Goal: Communication & Community: Share content

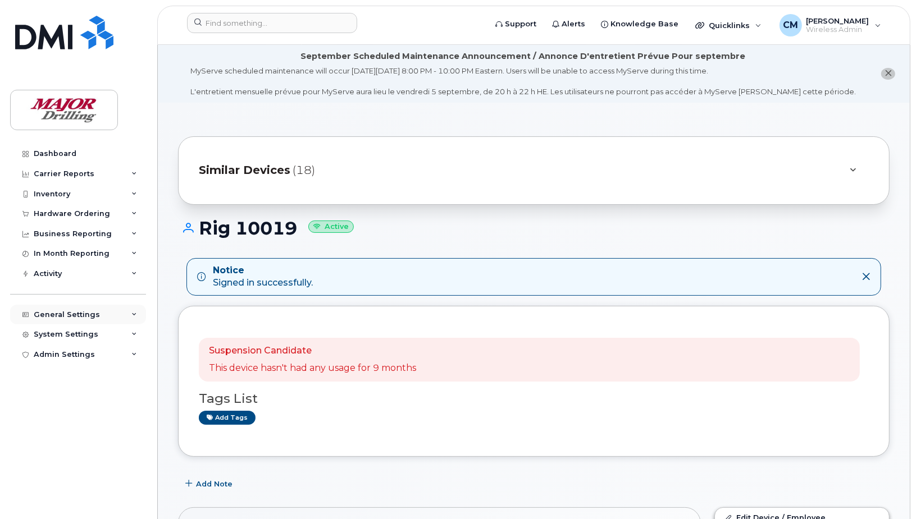
click at [71, 312] on div "General Settings" at bounding box center [78, 315] width 136 height 20
click at [71, 269] on div "Activity" at bounding box center [78, 274] width 136 height 20
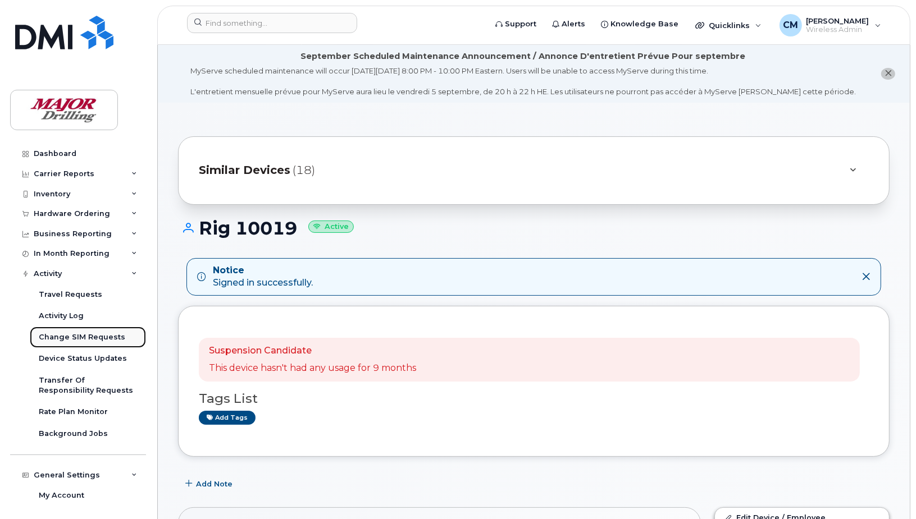
click at [62, 337] on div "Change SIM Requests" at bounding box center [82, 337] width 86 height 10
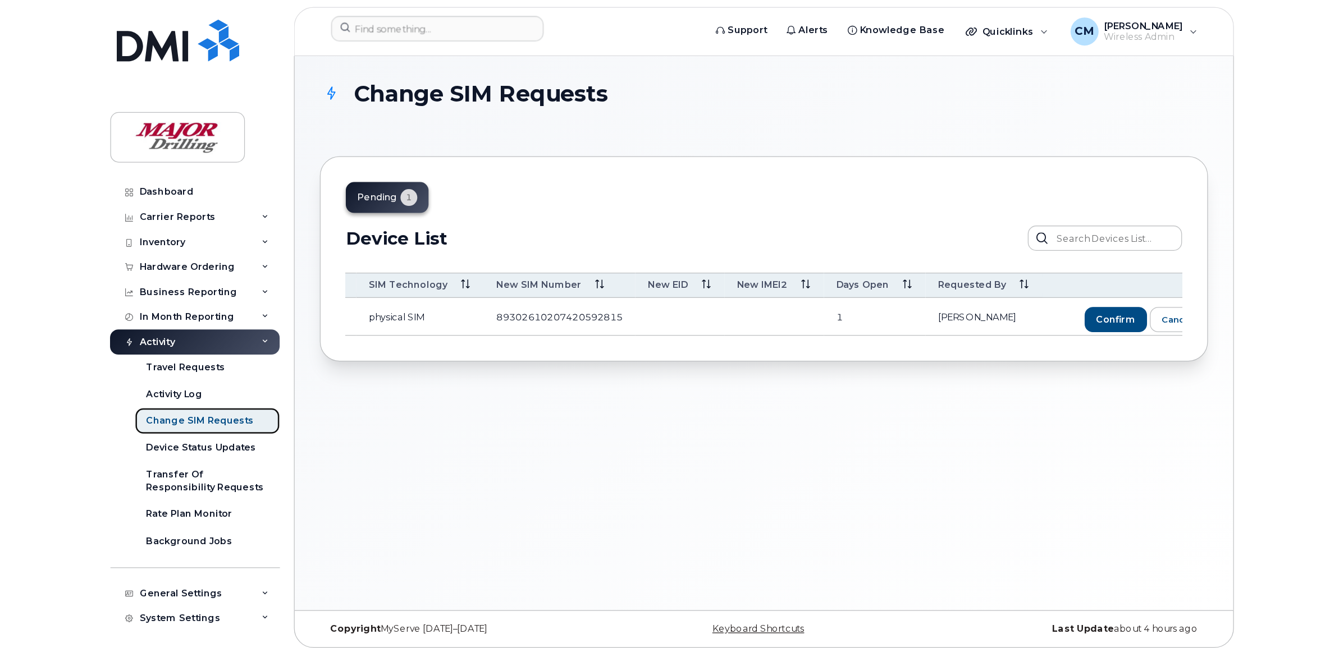
scroll to position [0, 89]
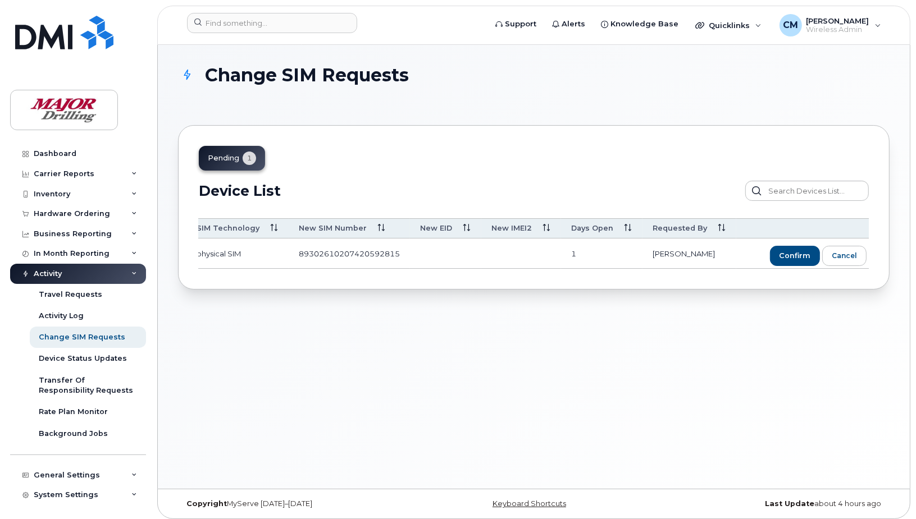
drag, startPoint x: 760, startPoint y: 269, endPoint x: 546, endPoint y: 271, distance: 213.3
click at [546, 269] on div "Device SIM Technology New SIM Number New EID New IMEI2 Days Open Requested By R…" at bounding box center [534, 243] width 670 height 51
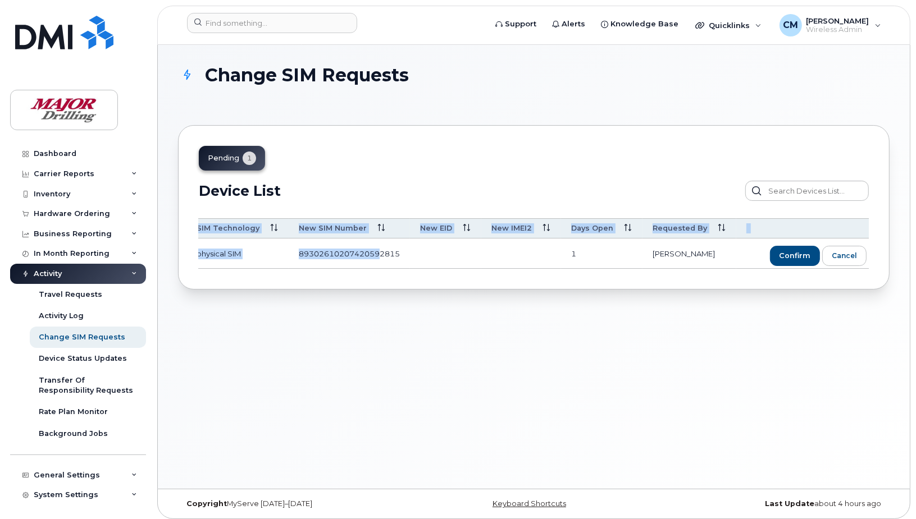
drag, startPoint x: 374, startPoint y: 269, endPoint x: 268, endPoint y: 270, distance: 106.1
click at [263, 269] on div "Device SIM Technology New SIM Number New EID New IMEI2 Days Open Requested By R…" at bounding box center [534, 243] width 670 height 51
click at [366, 268] on td "89302610207420592815" at bounding box center [349, 254] width 121 height 30
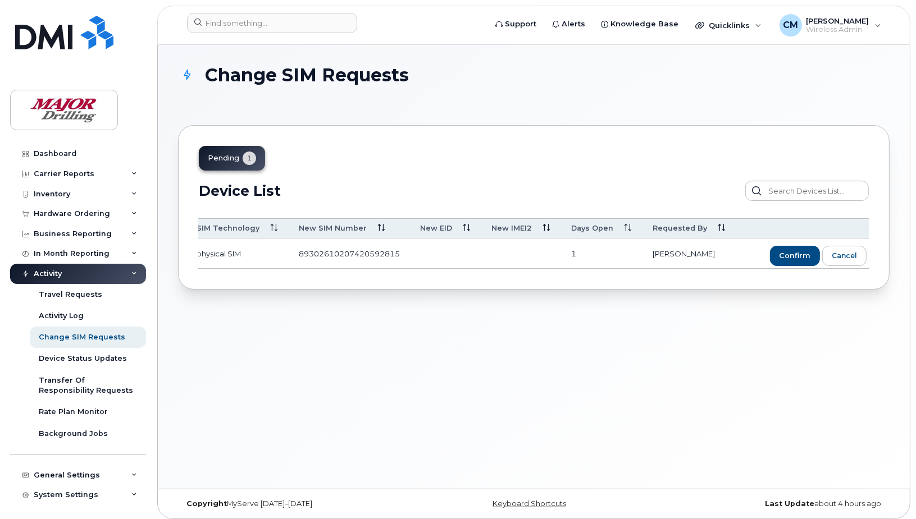
click at [629, 406] on div "Change SIM Requests pending 1 Device List Device SIM Technology New SIM Number …" at bounding box center [534, 267] width 752 height 444
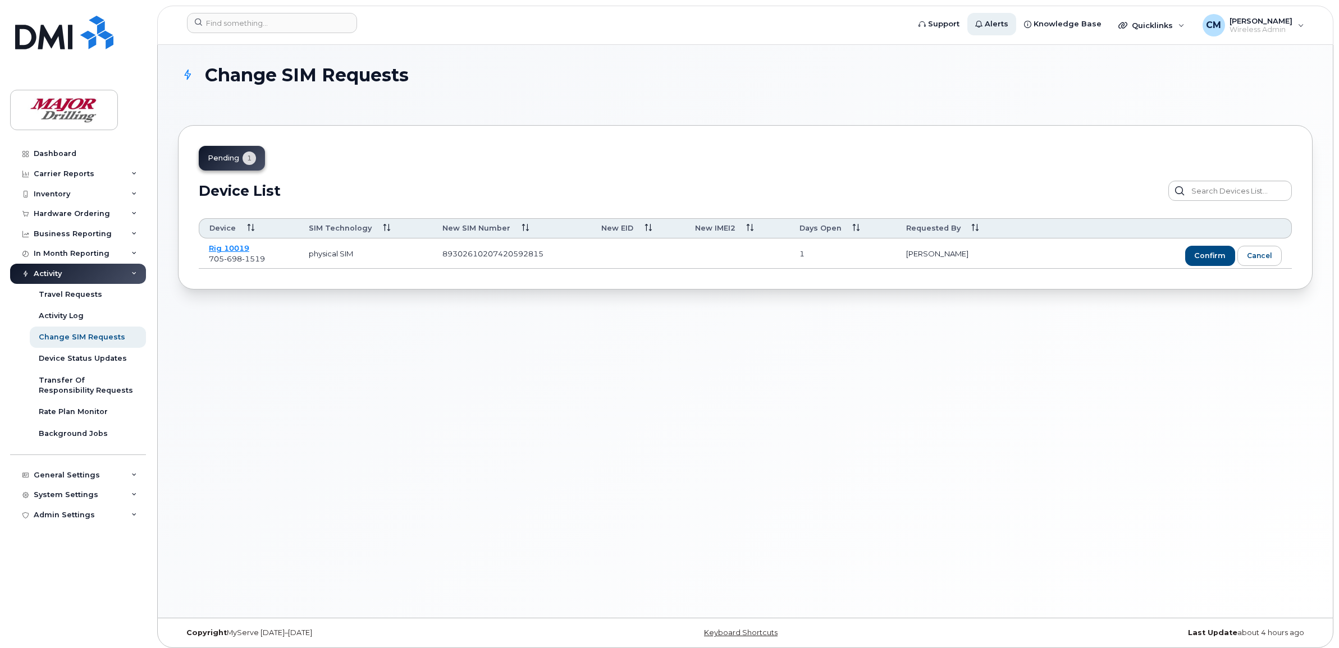
scroll to position [0, 0]
click at [868, 256] on span "Confirm" at bounding box center [1209, 256] width 31 height 10
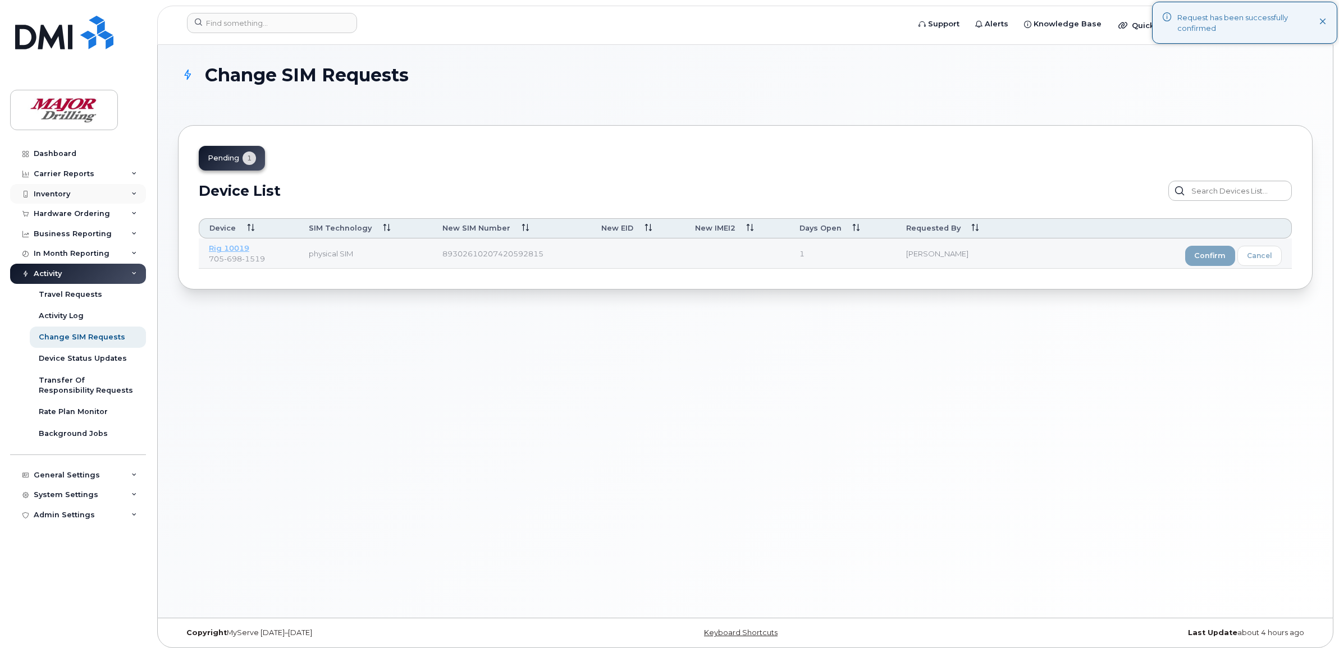
click at [63, 191] on div "Inventory" at bounding box center [52, 194] width 36 height 9
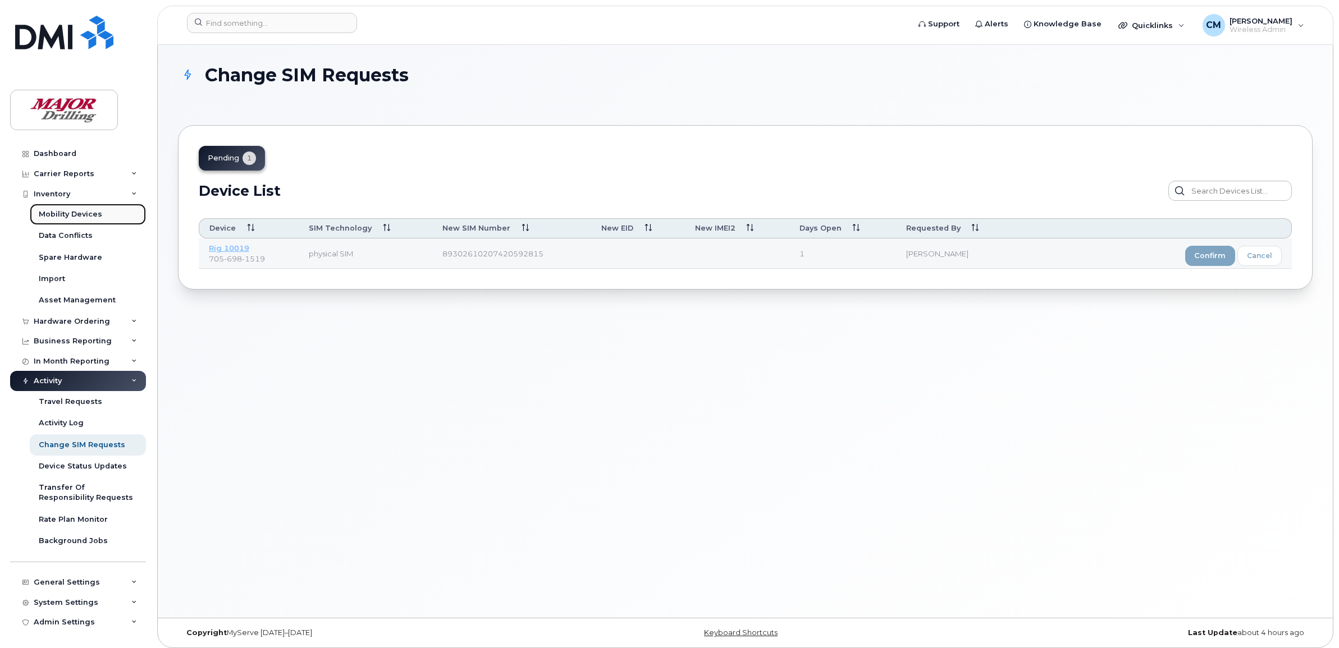
click at [59, 214] on div "Mobility Devices" at bounding box center [70, 214] width 63 height 10
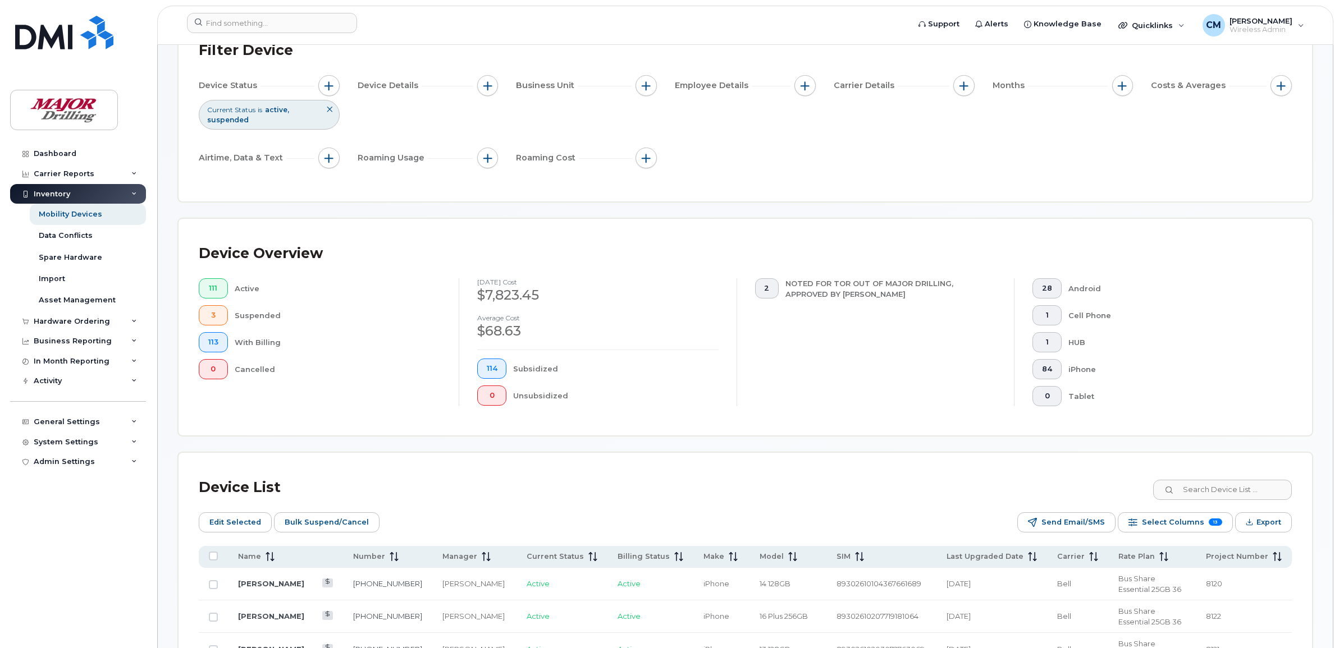
scroll to position [351, 0]
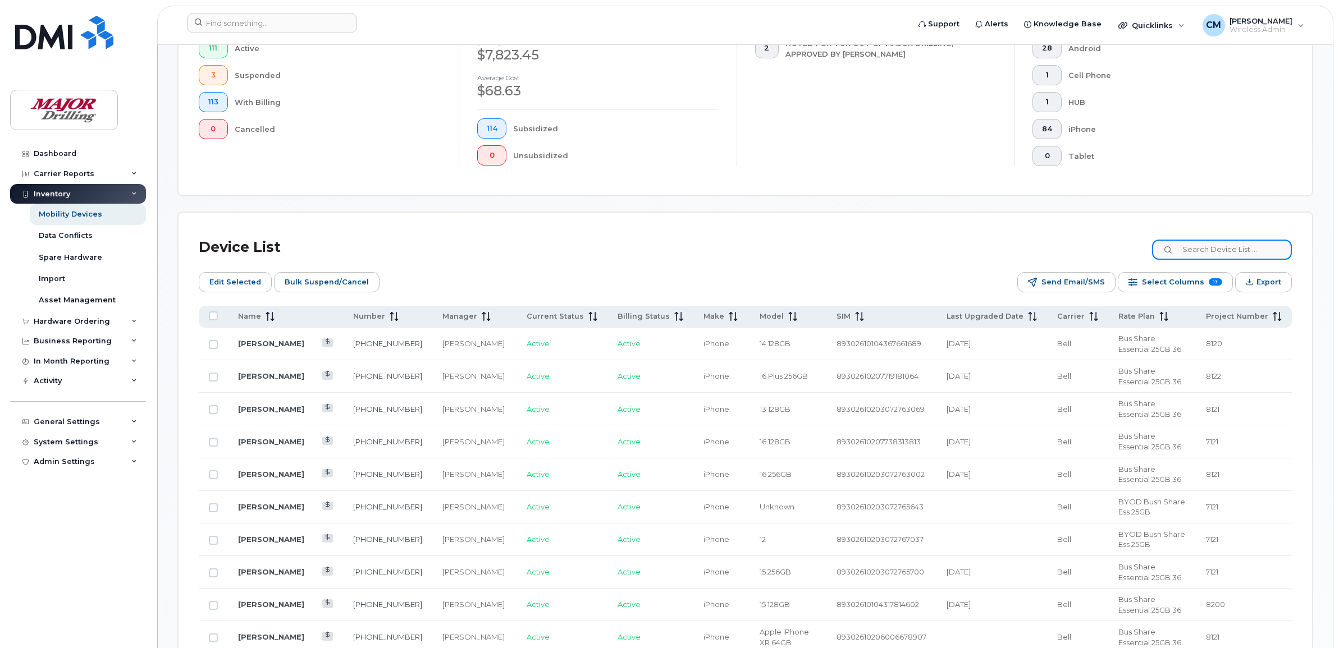
click at [868, 253] on input at bounding box center [1222, 250] width 140 height 20
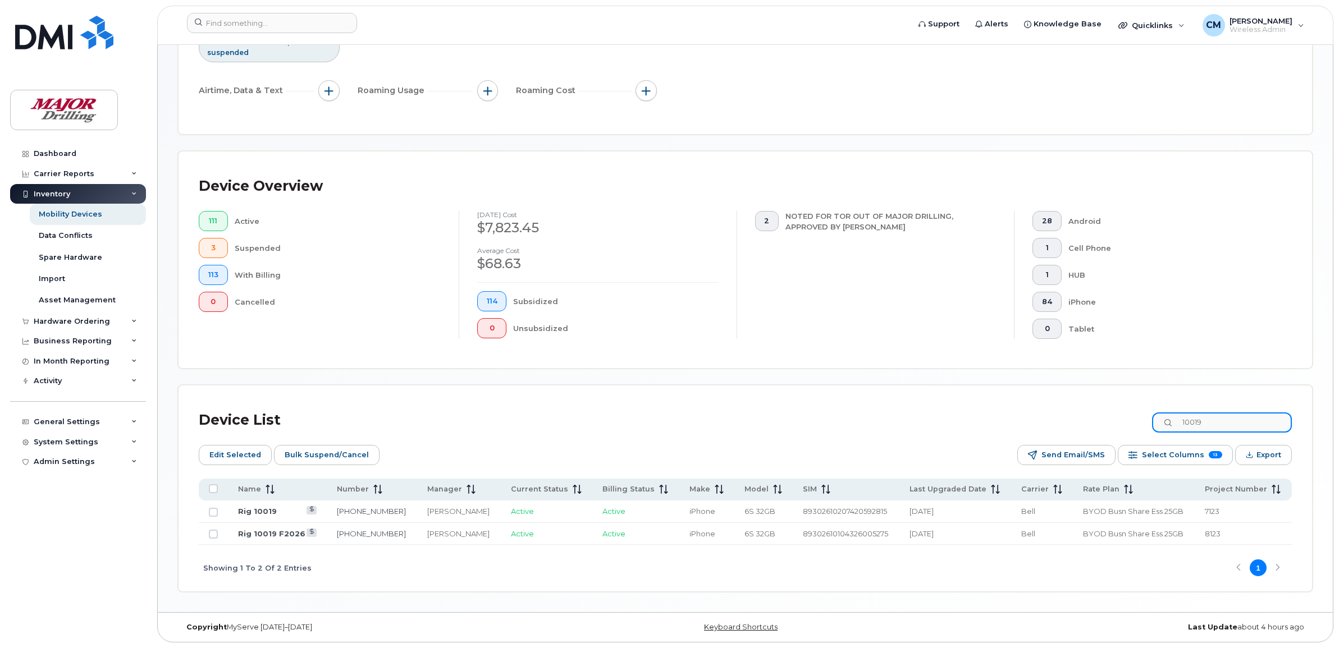
scroll to position [180, 0]
type input "10019"
click at [254, 511] on link "Rig 10019" at bounding box center [257, 511] width 39 height 9
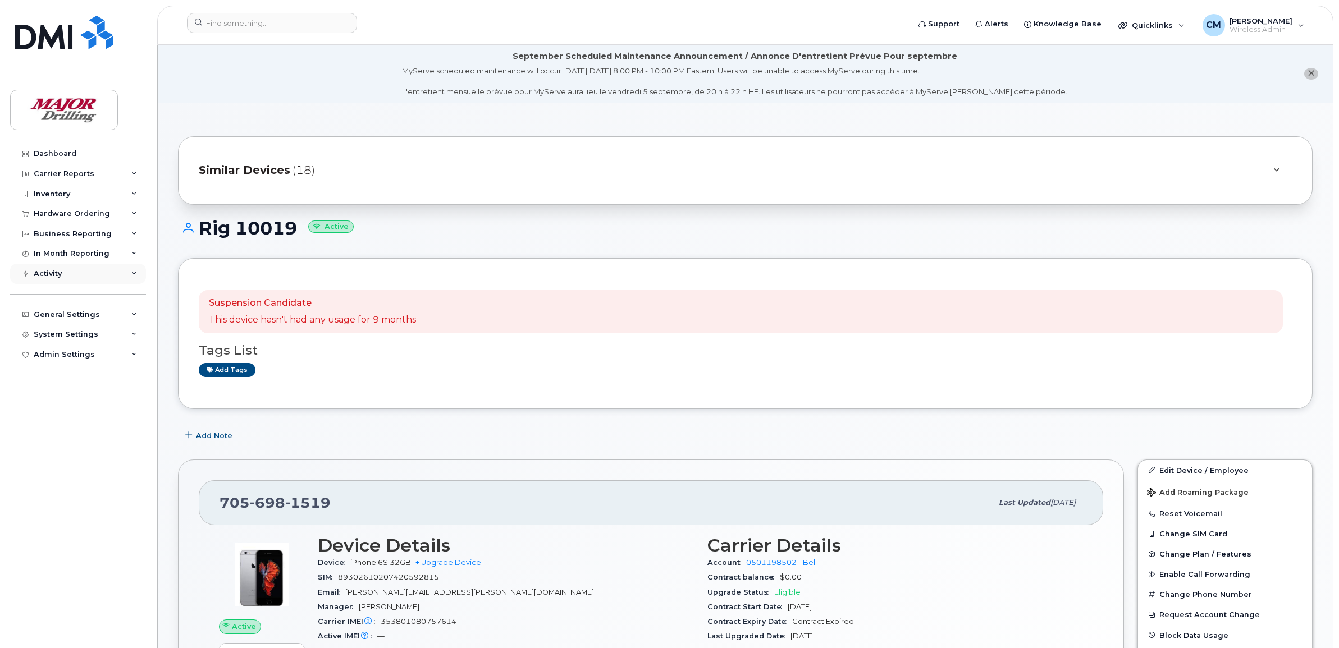
click at [54, 272] on div "Activity" at bounding box center [48, 273] width 28 height 9
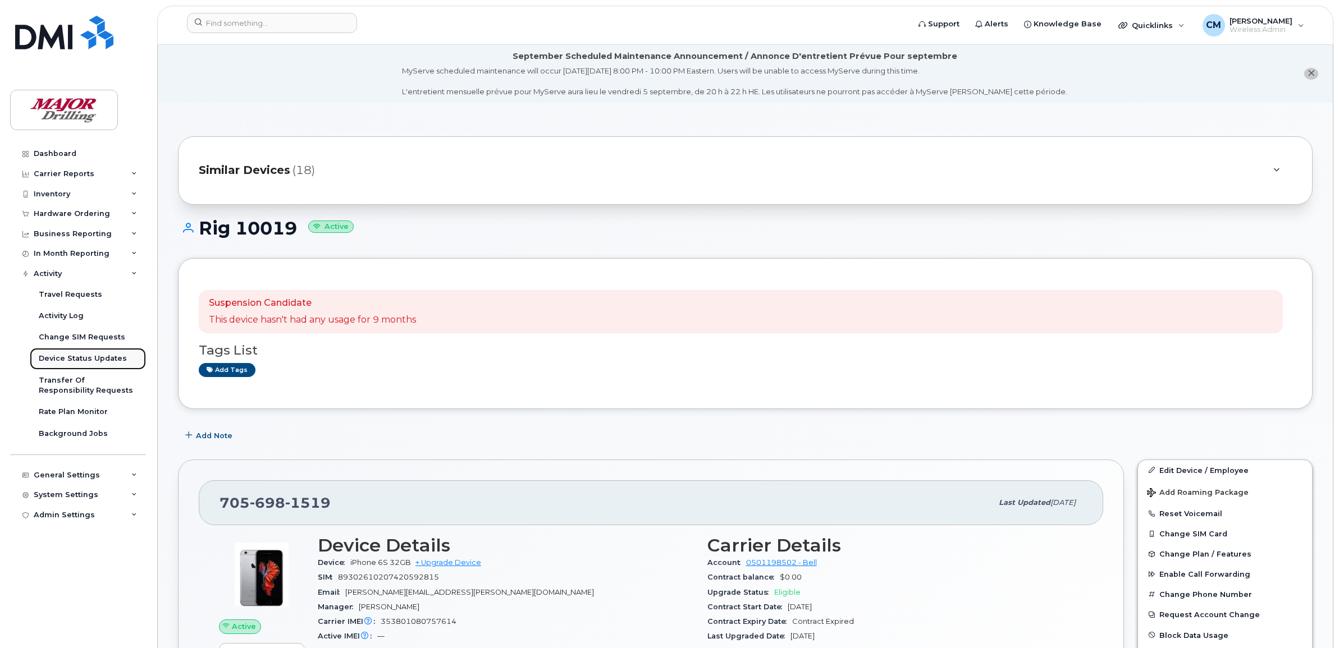
click at [67, 364] on div "Device Status Updates" at bounding box center [83, 359] width 88 height 10
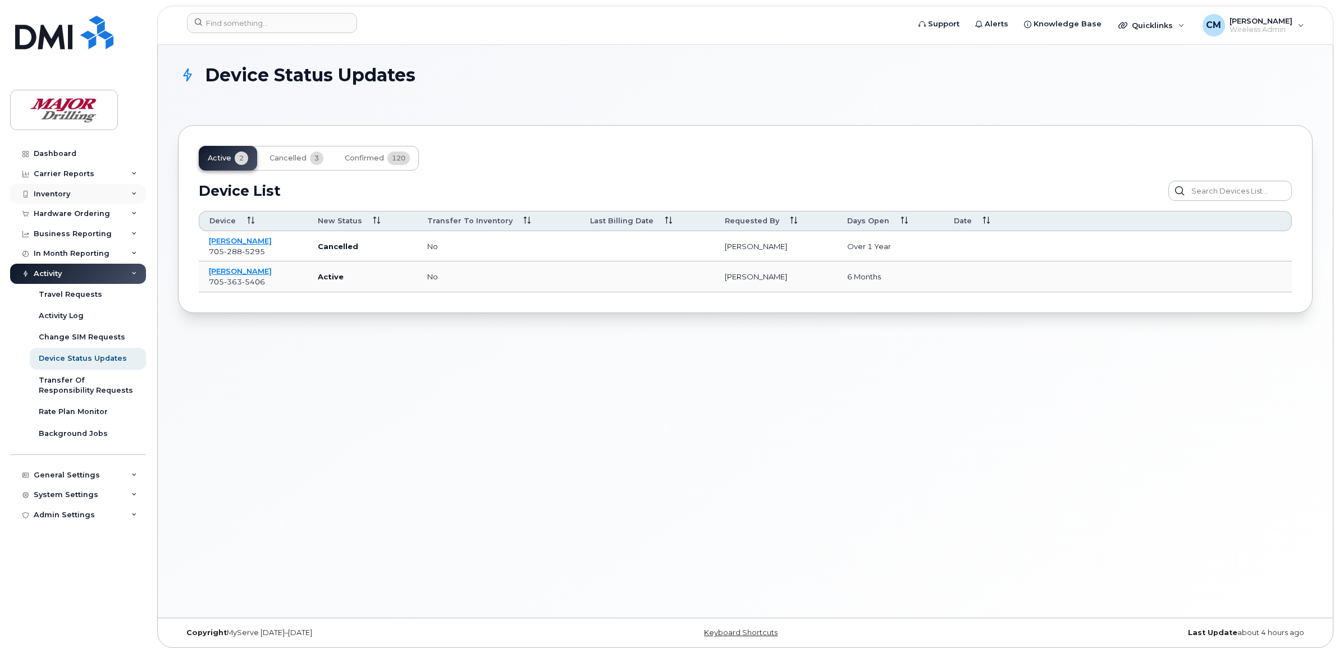
click at [60, 194] on div "Inventory" at bounding box center [52, 194] width 36 height 9
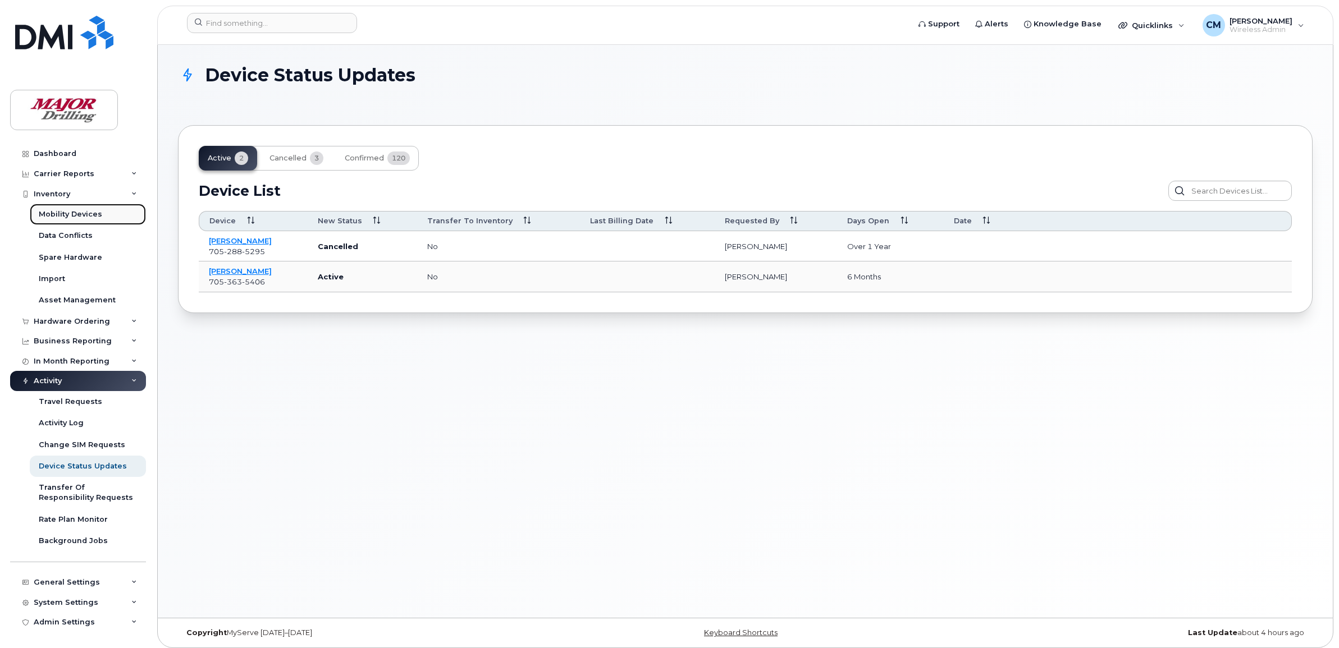
click at [79, 212] on div "Mobility Devices" at bounding box center [70, 214] width 63 height 10
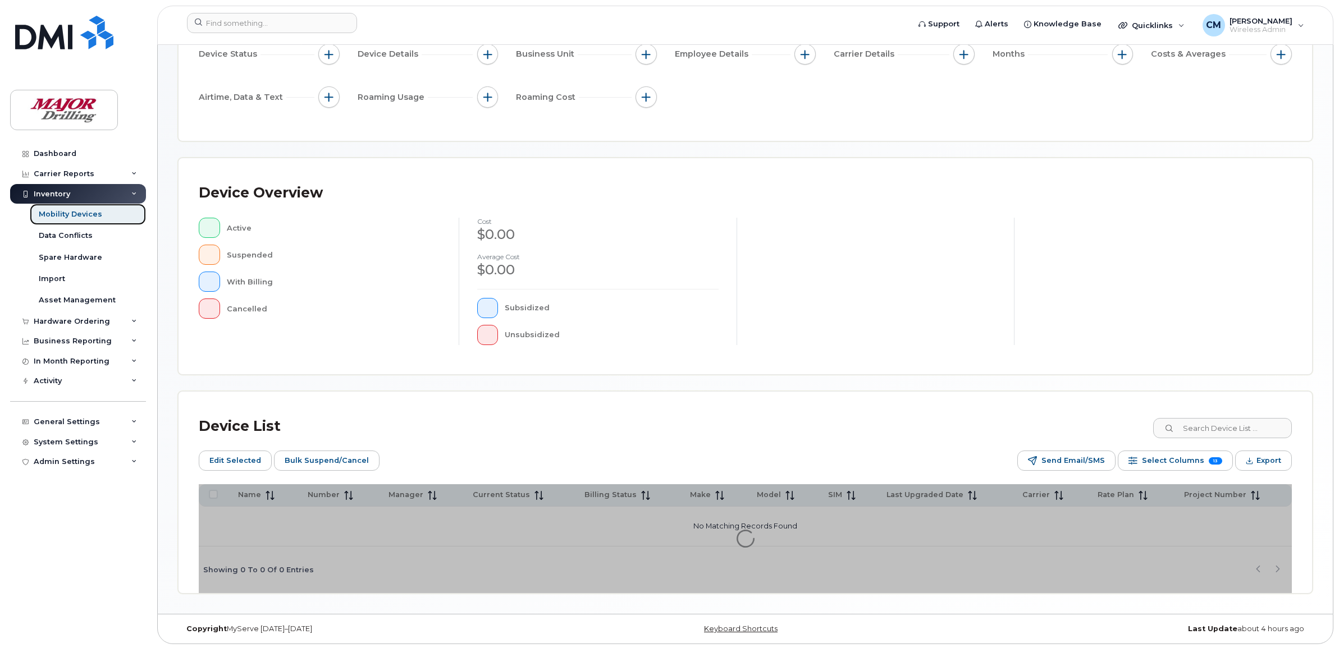
scroll to position [144, 0]
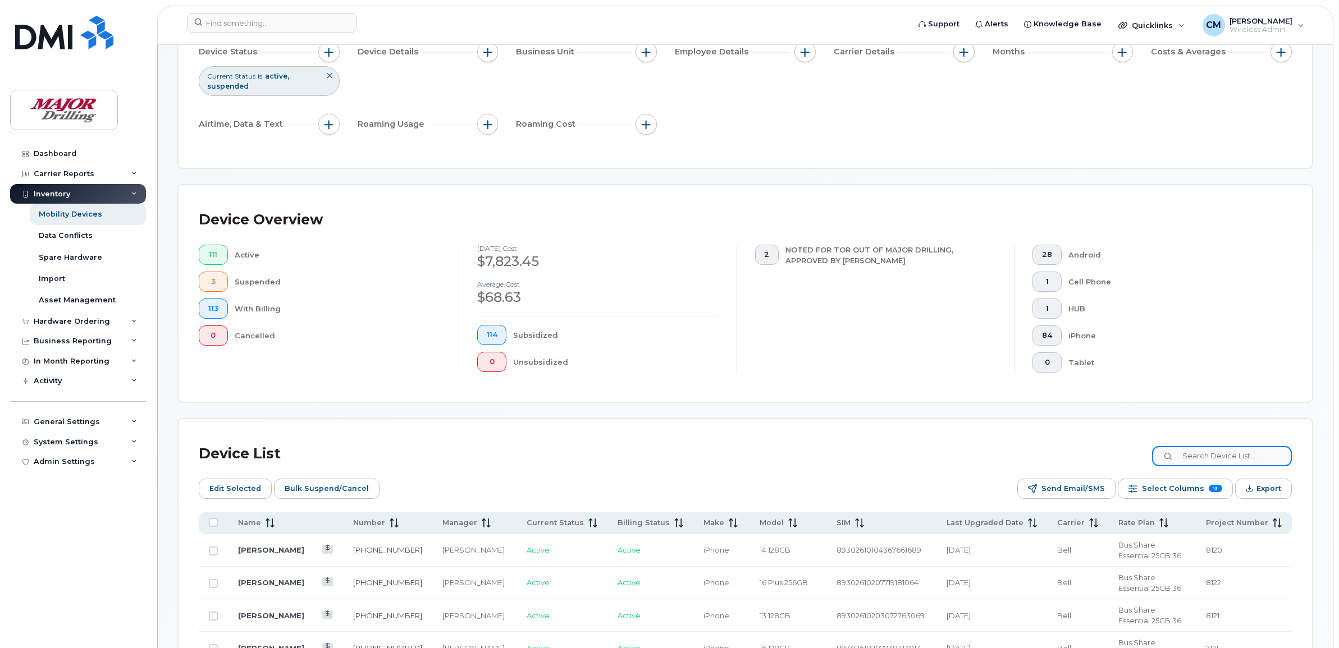
click at [1220, 459] on input at bounding box center [1222, 456] width 140 height 20
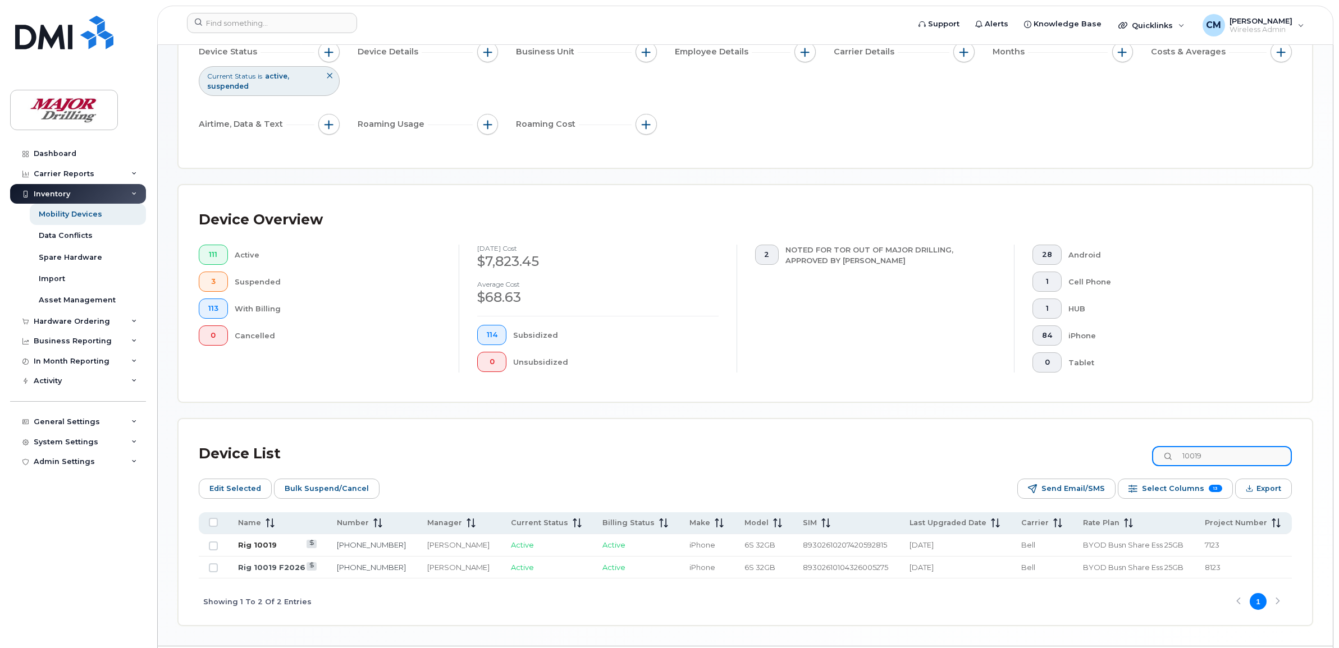
type input "10019"
click at [251, 545] on link "Rig 10019" at bounding box center [257, 545] width 39 height 9
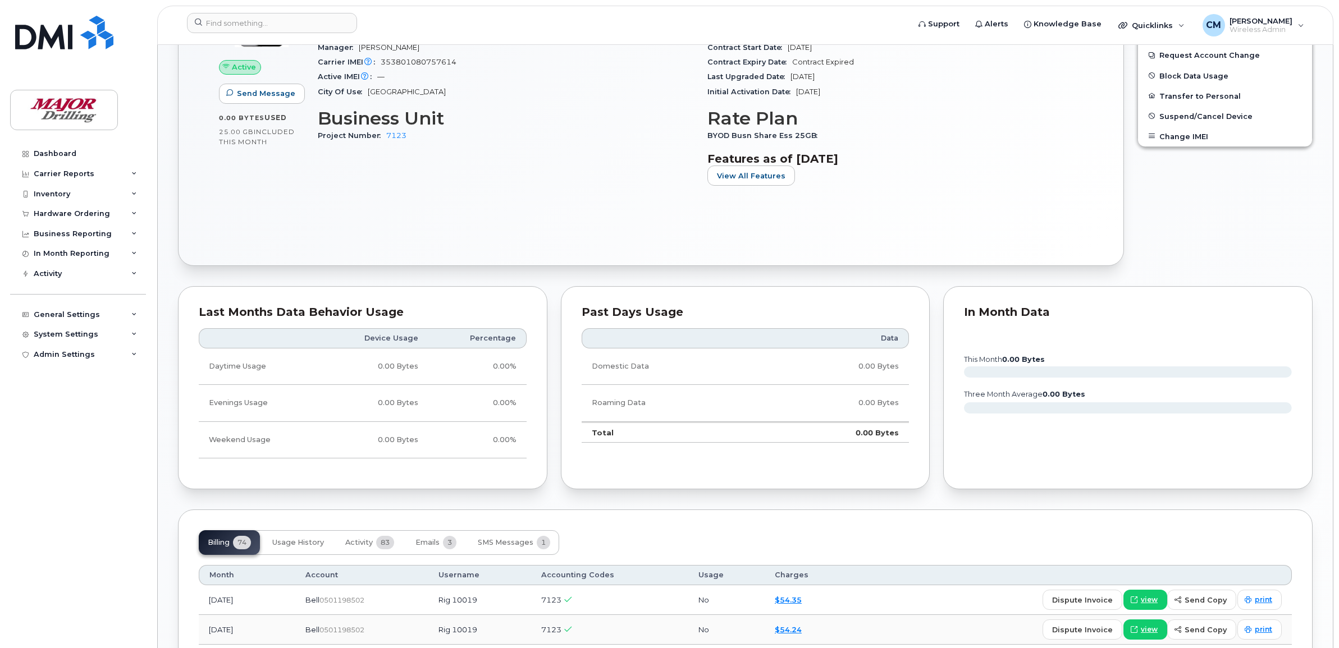
scroll to position [561, 0]
click at [514, 543] on span "SMS Messages" at bounding box center [506, 541] width 56 height 9
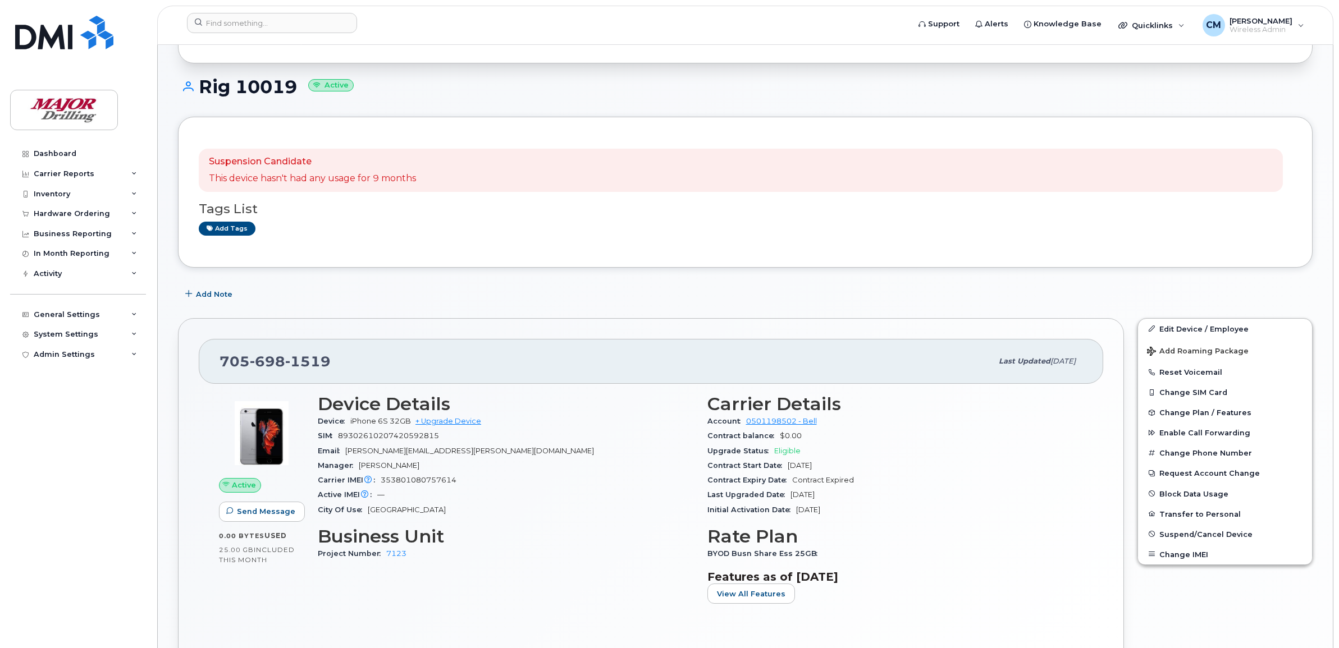
scroll to position [211, 0]
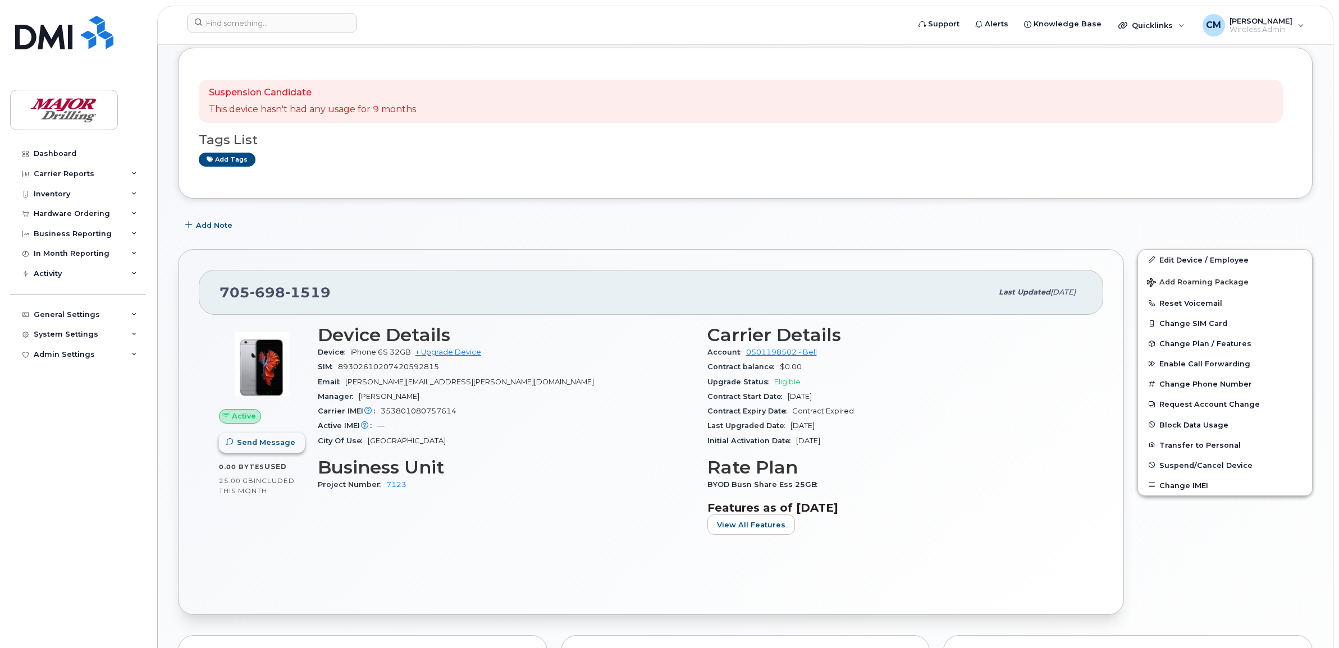
click at [269, 447] on span "Send Message" at bounding box center [266, 442] width 58 height 11
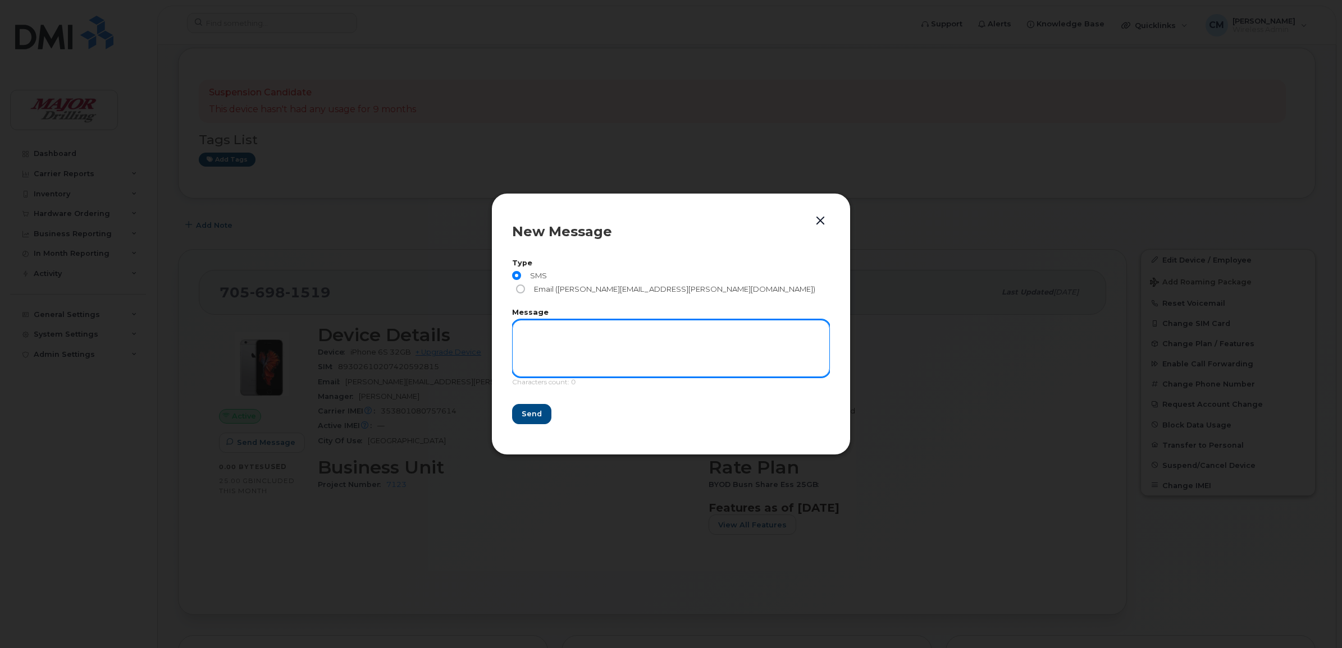
click at [550, 327] on textarea at bounding box center [671, 348] width 318 height 57
type textarea "test from CM"
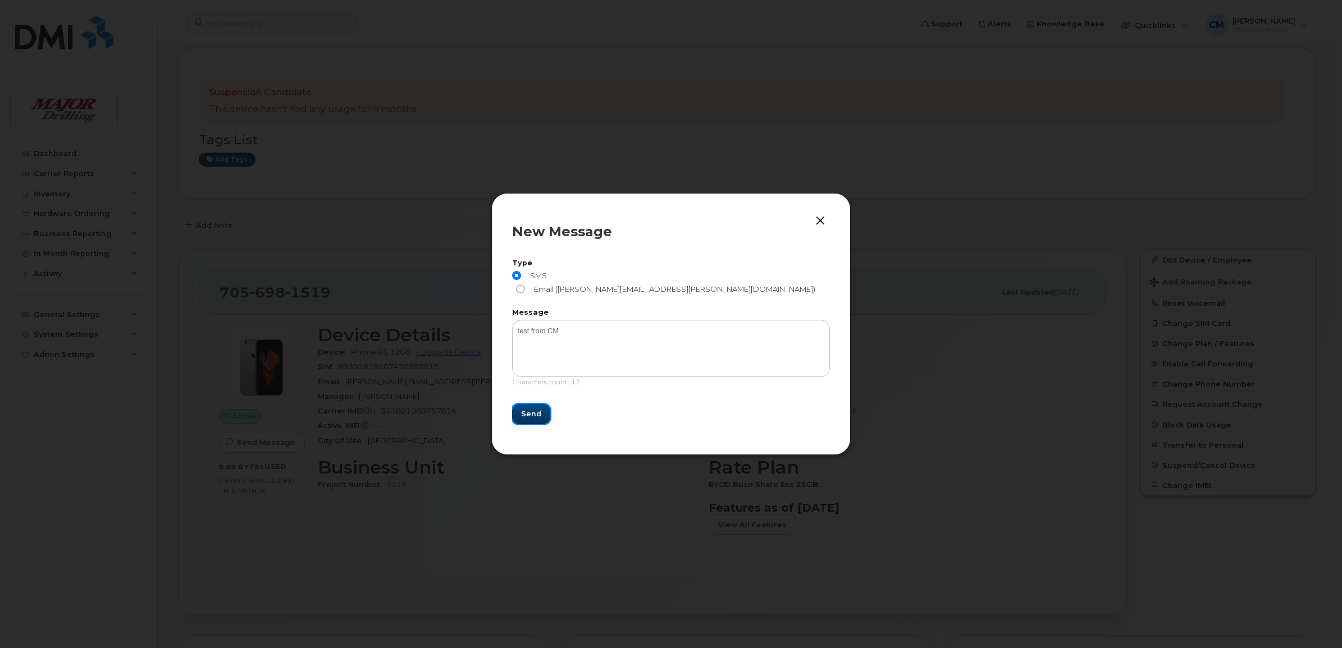
click at [531, 409] on span "Send" at bounding box center [531, 414] width 20 height 11
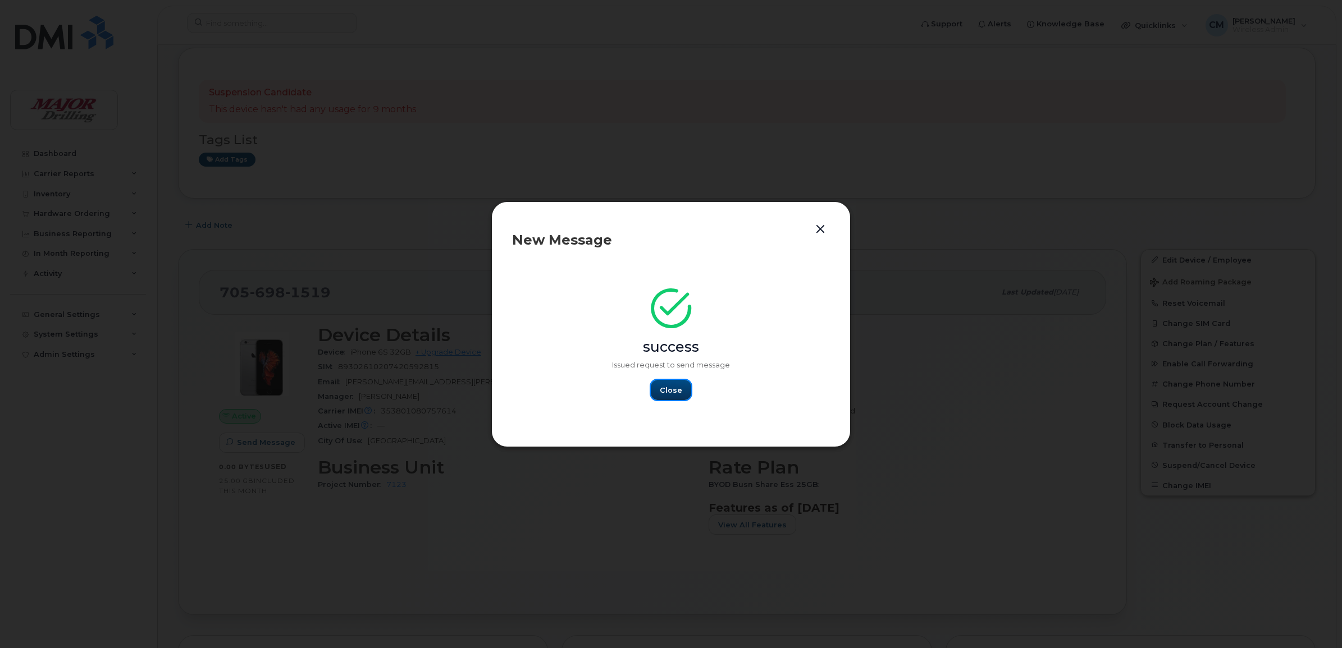
click at [674, 390] on span "Close" at bounding box center [671, 390] width 22 height 11
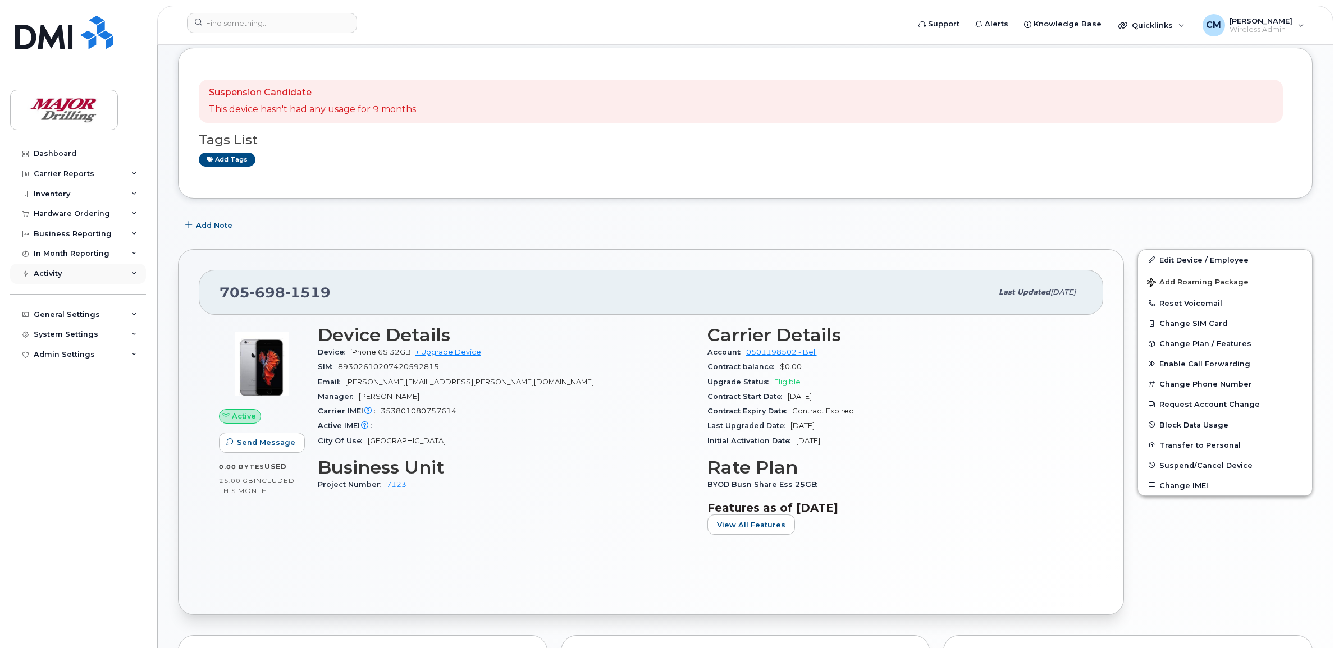
click at [51, 273] on div "Activity" at bounding box center [48, 273] width 28 height 9
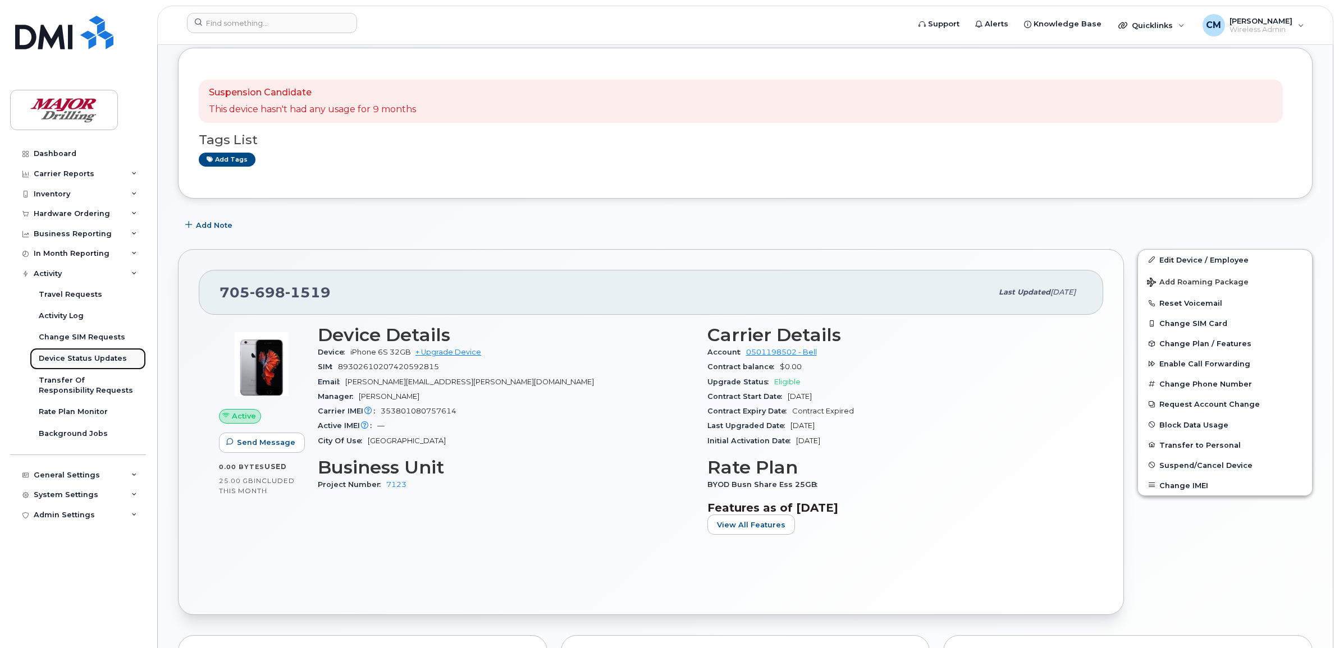
click at [74, 358] on div "Device Status Updates" at bounding box center [83, 359] width 88 height 10
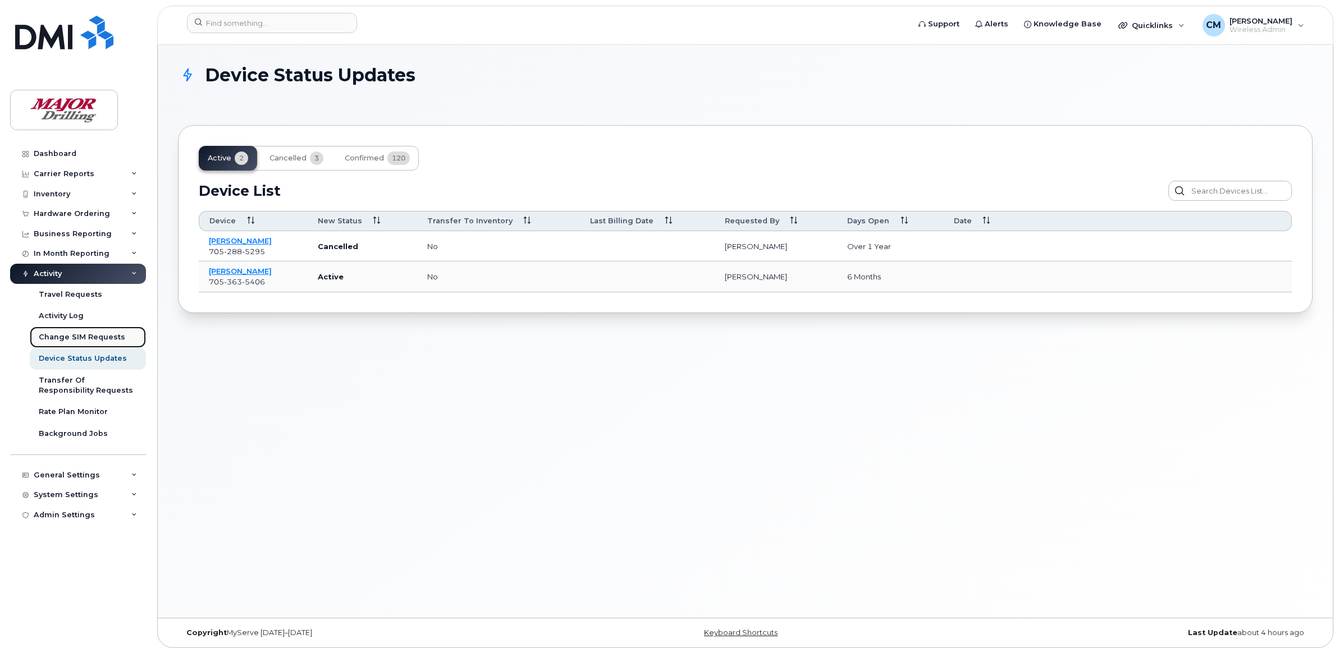
click at [68, 337] on div "Change SIM Requests" at bounding box center [82, 337] width 86 height 10
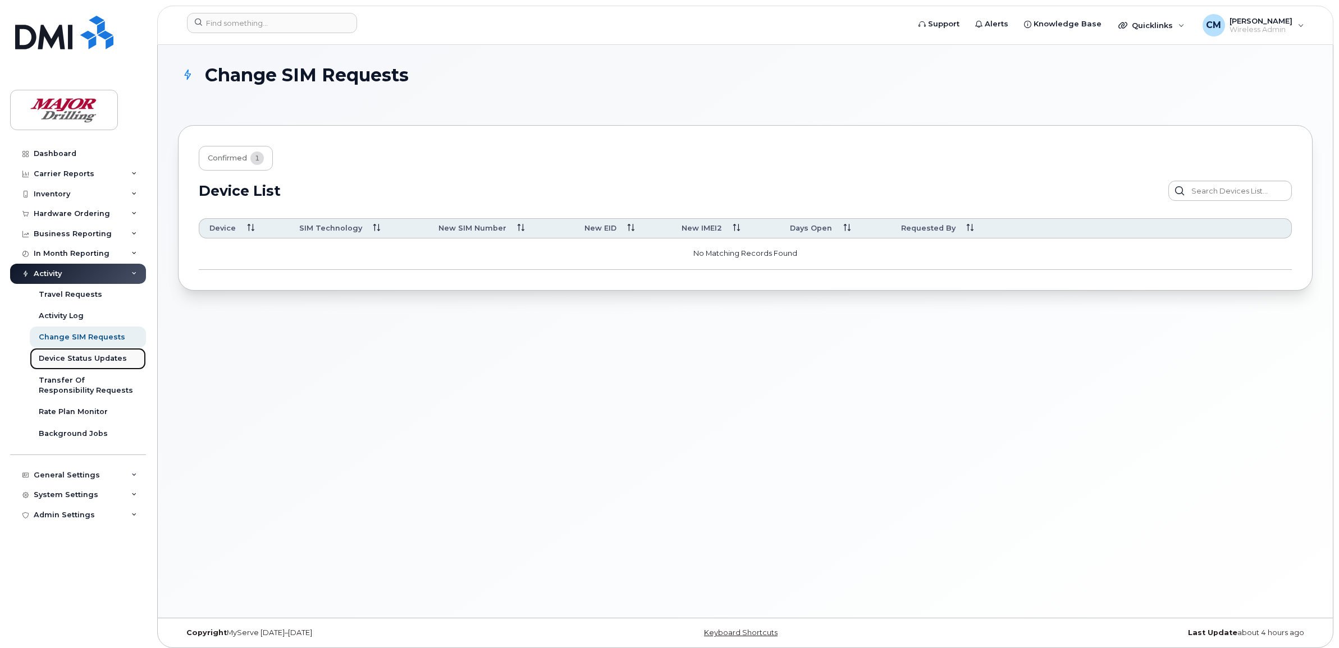
click at [79, 359] on div "Device Status Updates" at bounding box center [83, 359] width 88 height 10
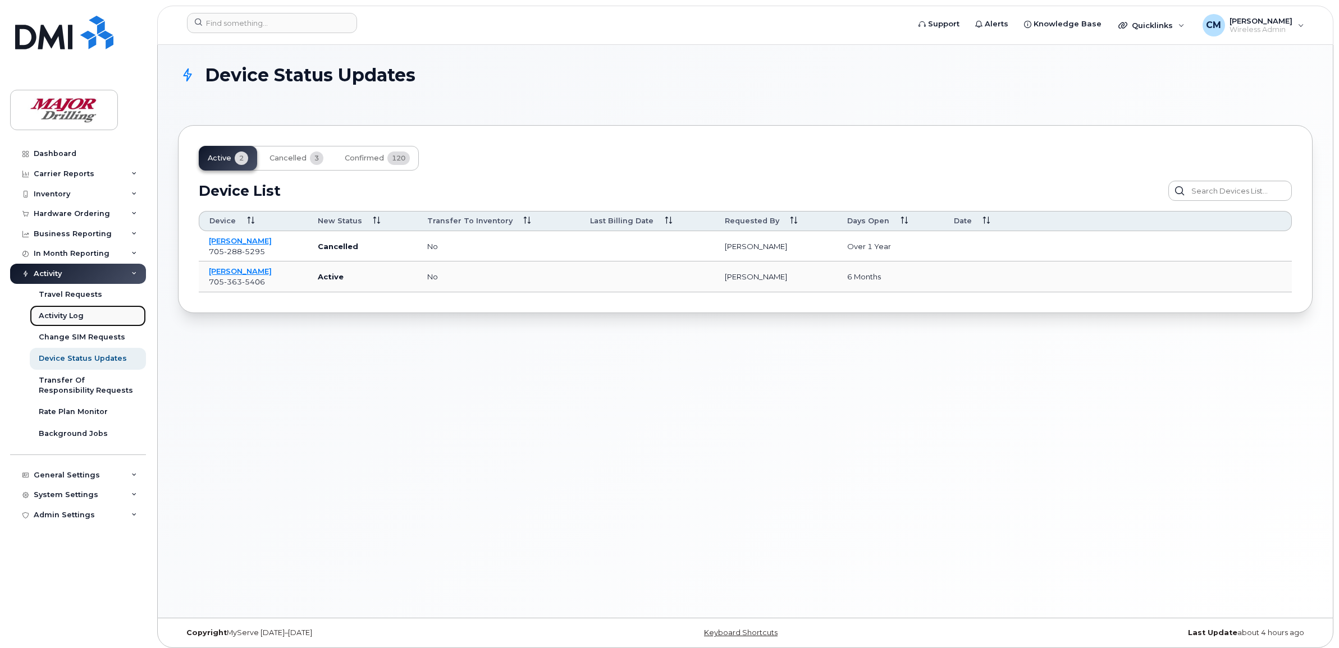
click at [62, 314] on div "Activity Log" at bounding box center [61, 316] width 45 height 10
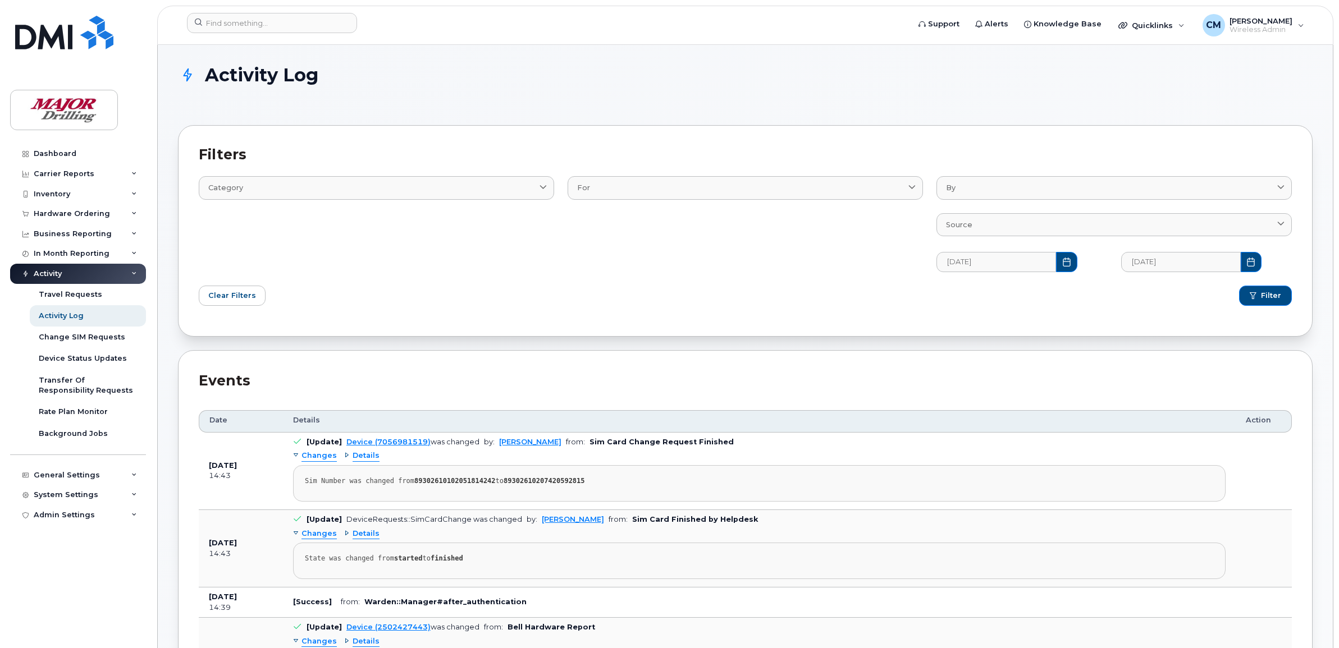
drag, startPoint x: 641, startPoint y: 453, endPoint x: 716, endPoint y: 445, distance: 76.1
click at [694, 448] on td "[Update] Device (7056981519) was changed by: Craig Mcfadyen from: Sim Card Chan…" at bounding box center [759, 471] width 953 height 77
click at [869, 438] on td "[Update] Device (7056981519) was changed by: Craig Mcfadyen from: Sim Card Chan…" at bounding box center [759, 471] width 953 height 77
click at [805, 383] on div "Events" at bounding box center [745, 381] width 1093 height 20
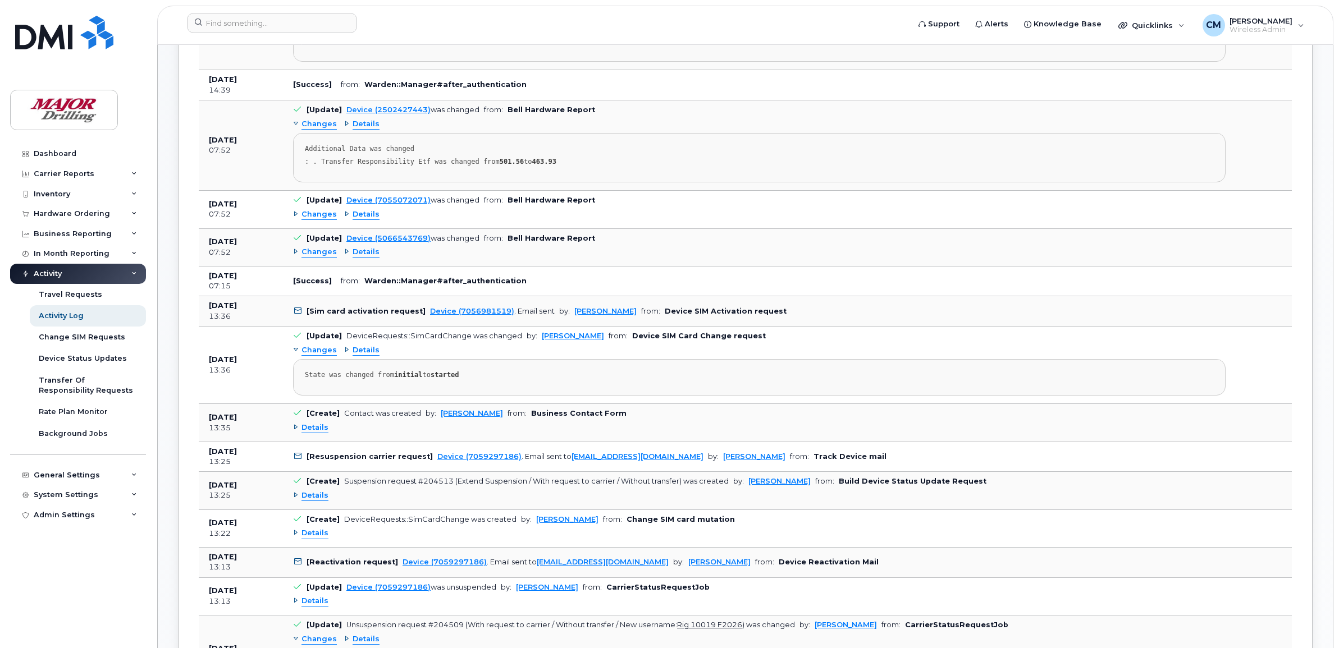
scroll to position [561, 0]
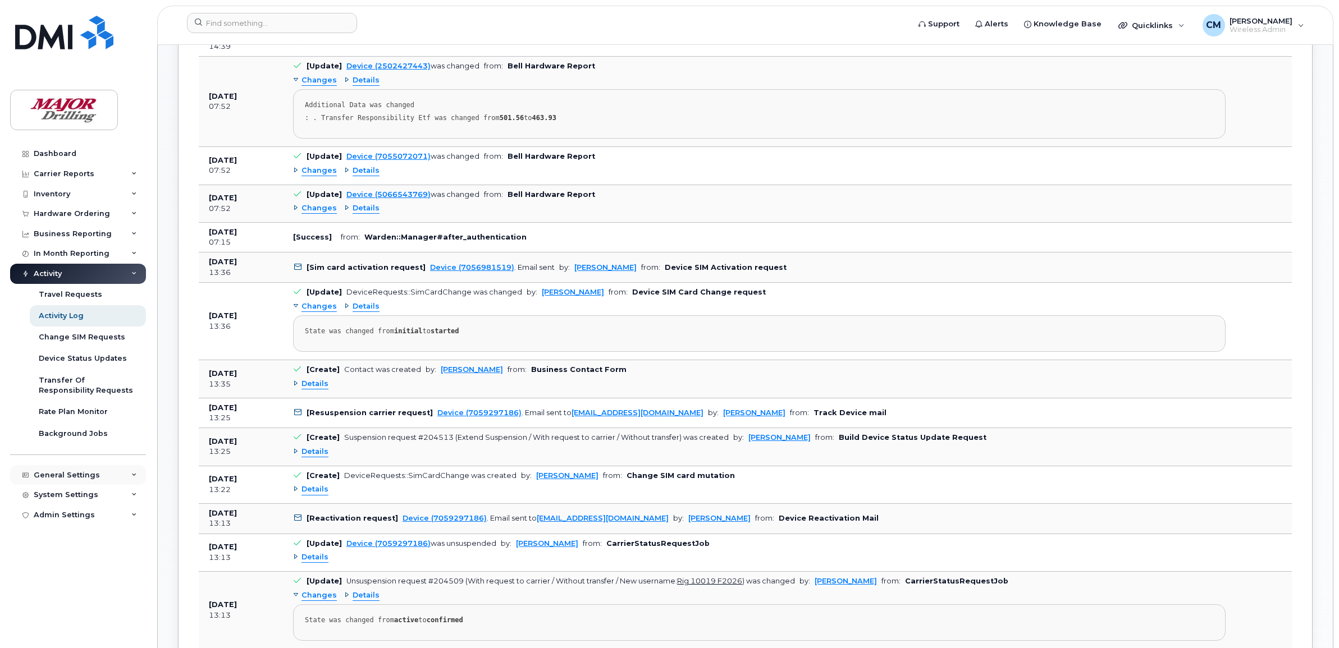
click at [72, 474] on div "General Settings" at bounding box center [67, 475] width 66 height 9
click at [54, 522] on div "Device Mapping" at bounding box center [70, 518] width 63 height 10
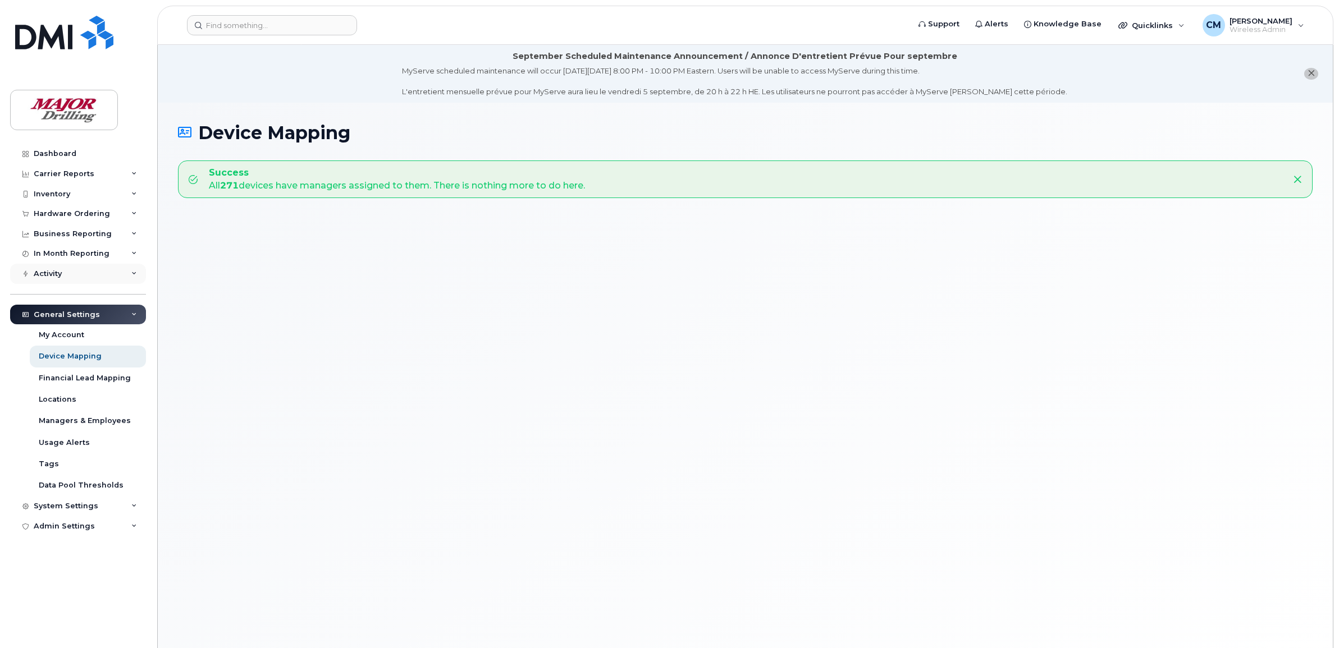
click at [61, 271] on div "Activity" at bounding box center [48, 273] width 28 height 9
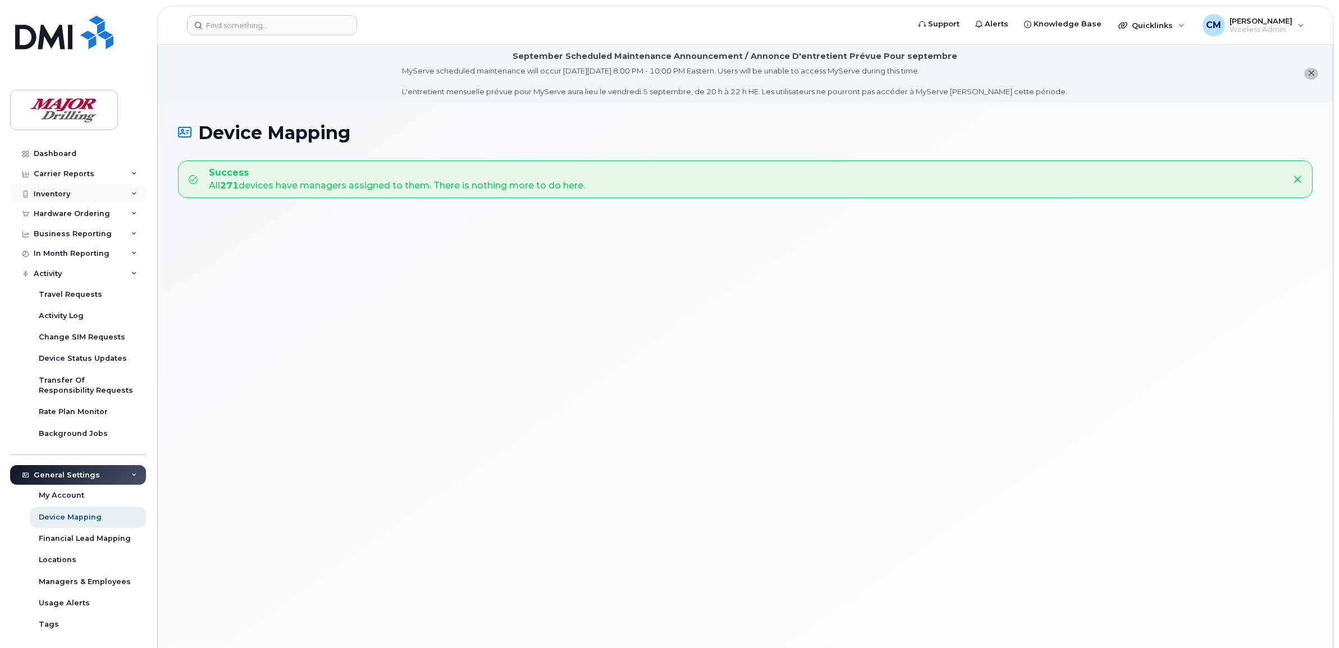
click at [57, 192] on div "Inventory" at bounding box center [52, 194] width 36 height 9
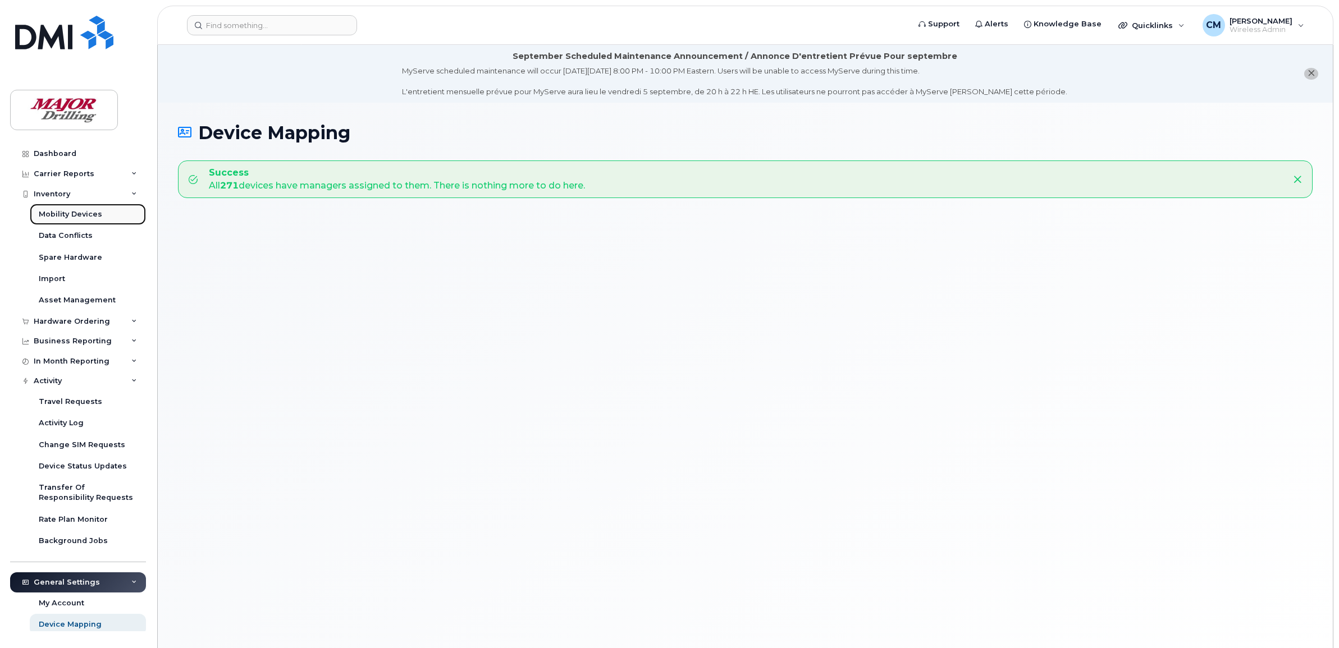
click at [63, 212] on div "Mobility Devices" at bounding box center [70, 214] width 63 height 10
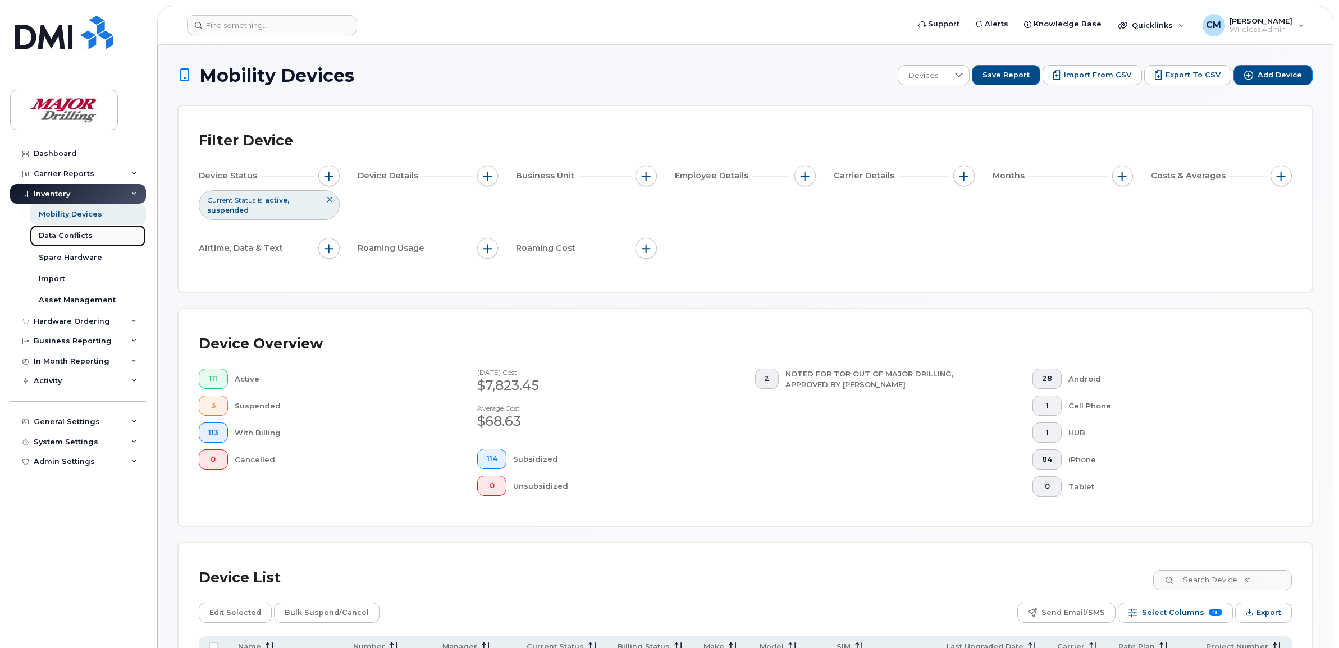
click at [73, 234] on div "Data Conflicts" at bounding box center [66, 236] width 54 height 10
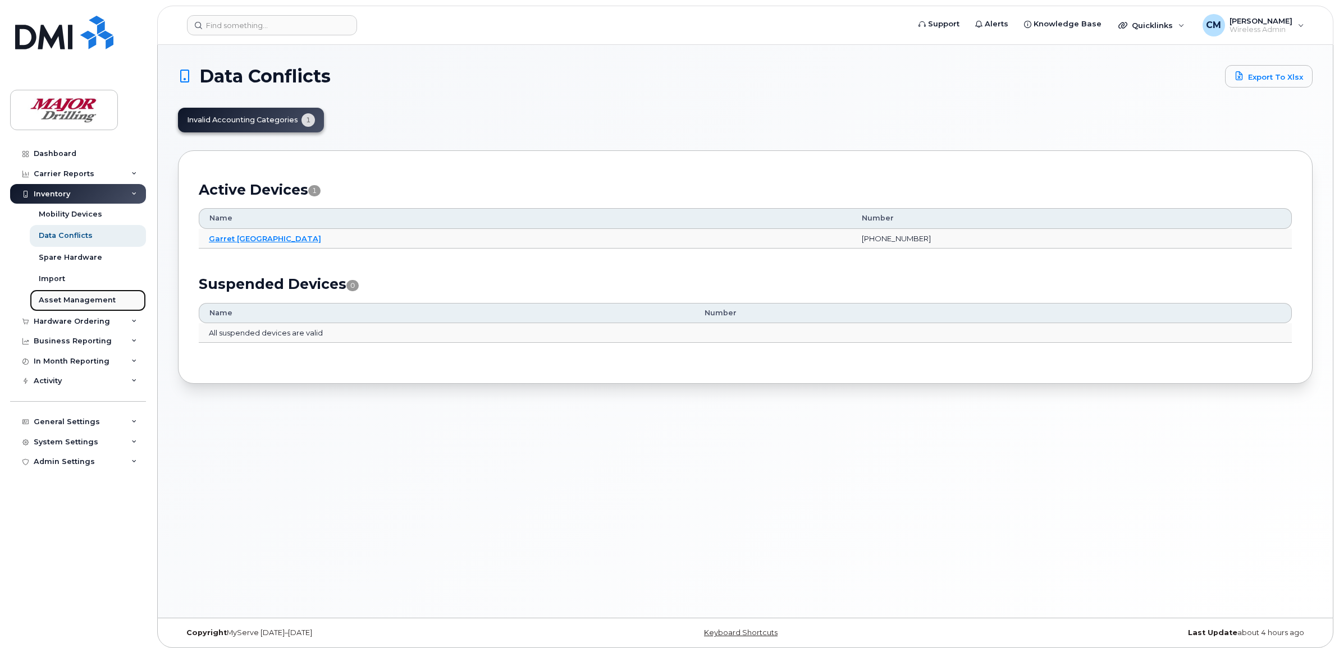
click at [72, 299] on div "Asset Management" at bounding box center [77, 300] width 77 height 10
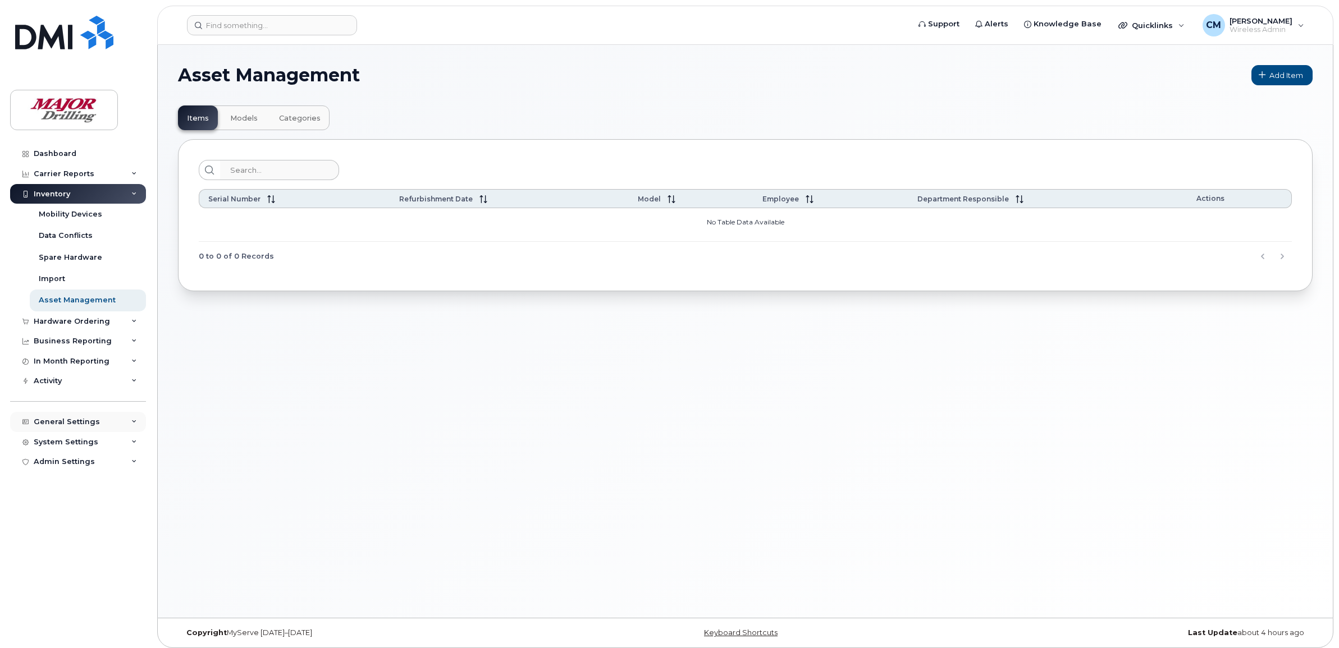
click at [70, 421] on div "General Settings" at bounding box center [67, 422] width 66 height 9
click at [57, 386] on div "Activity" at bounding box center [48, 381] width 28 height 9
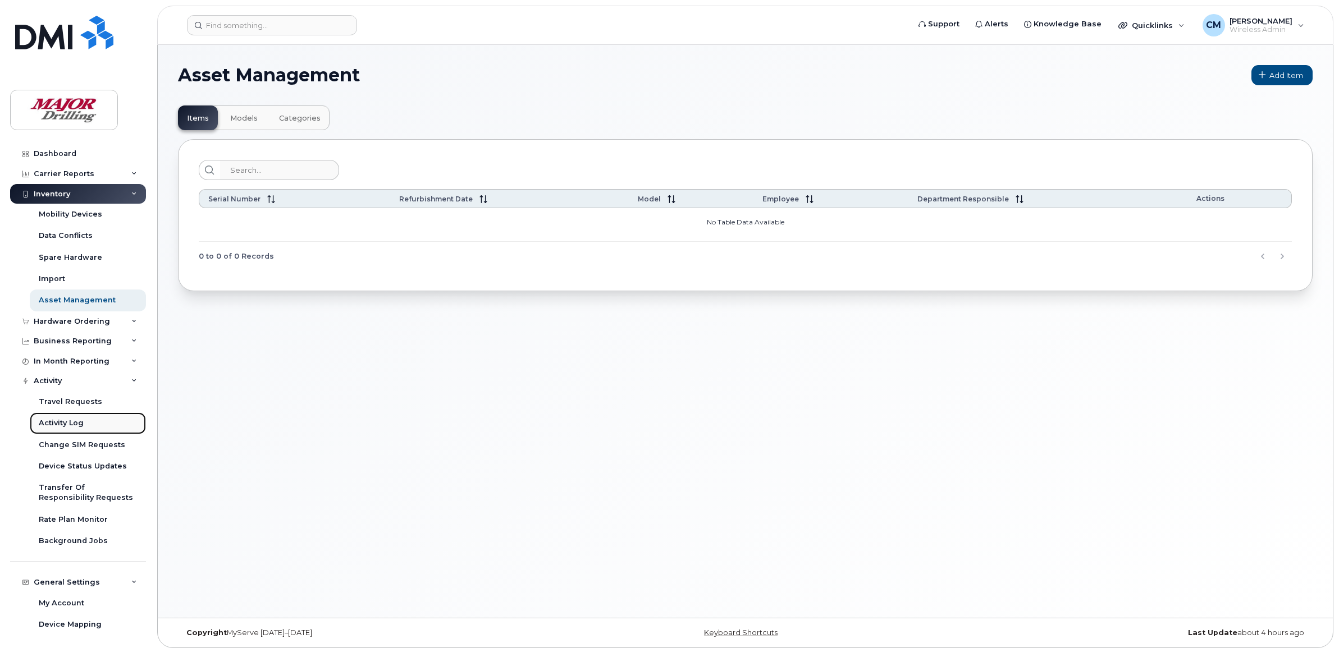
click at [67, 424] on div "Activity Log" at bounding box center [61, 423] width 45 height 10
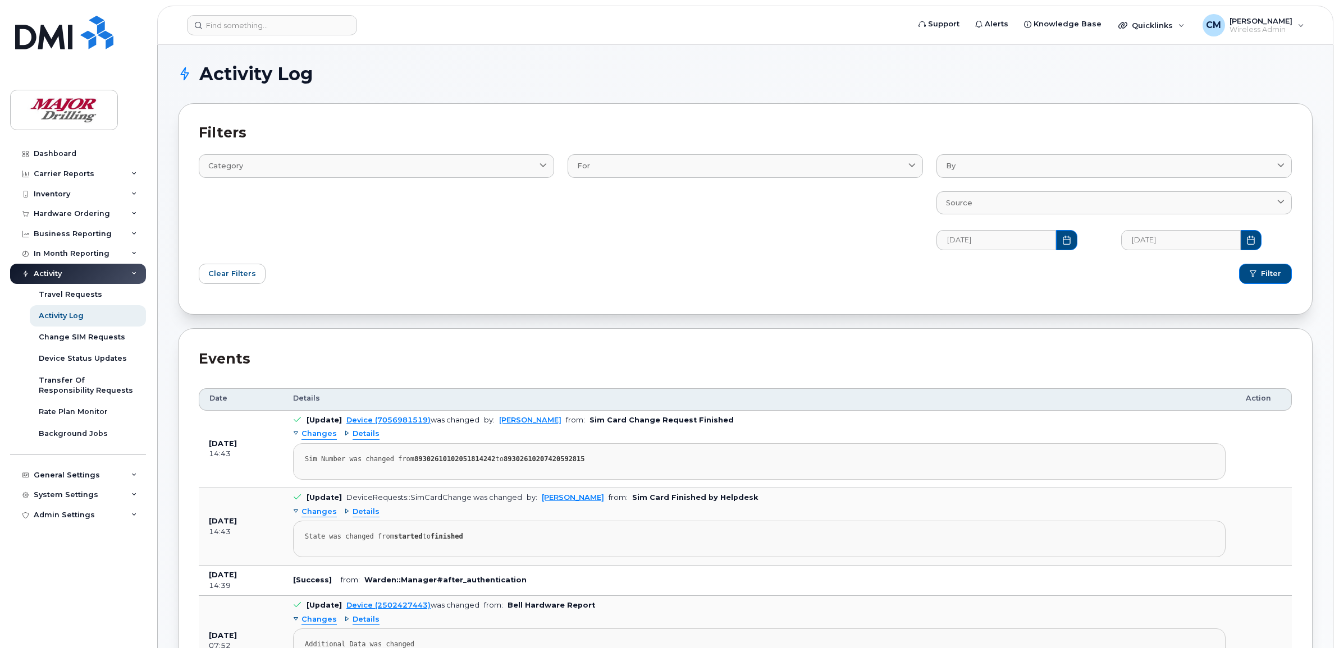
click at [313, 435] on span "Changes" at bounding box center [318, 434] width 35 height 11
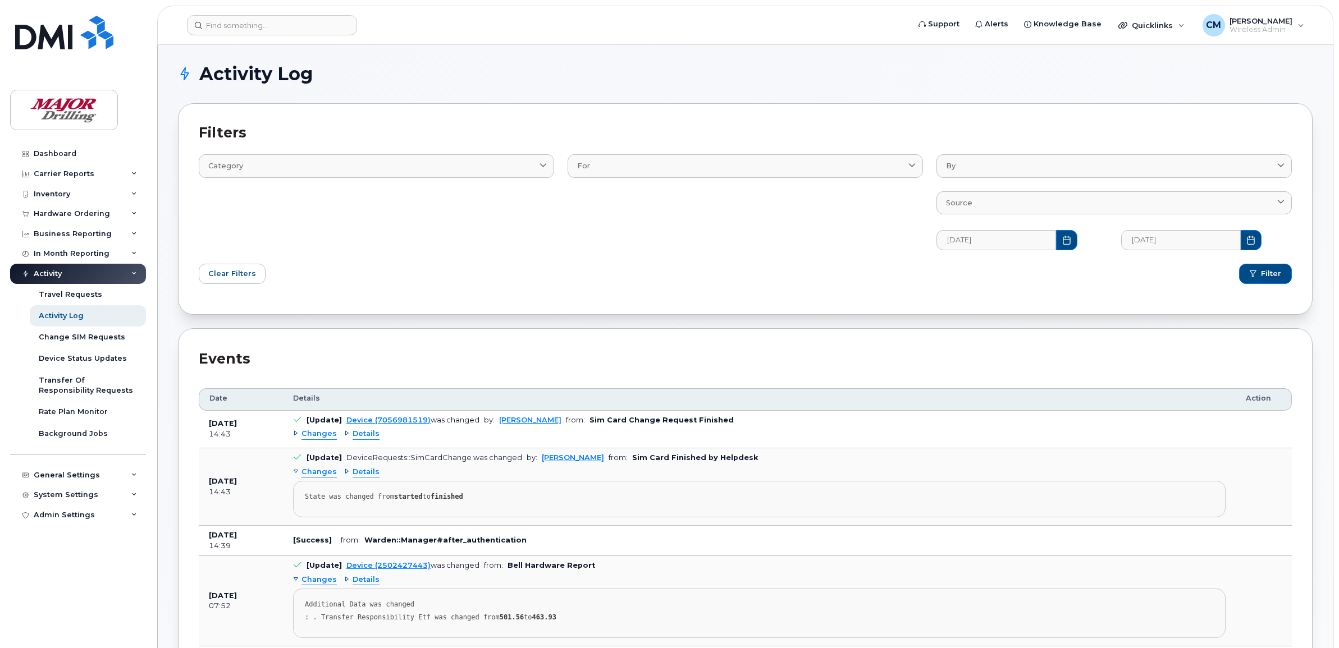
click at [313, 435] on span "Changes" at bounding box center [318, 434] width 35 height 11
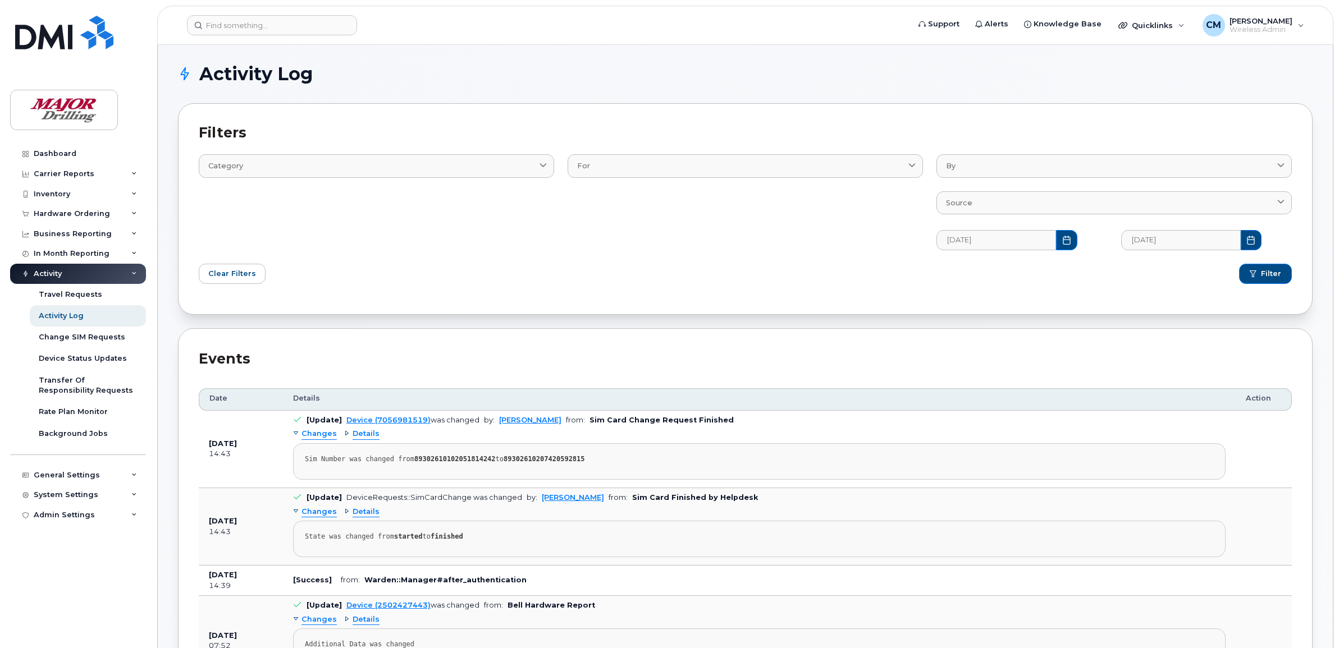
click at [360, 433] on span "Details" at bounding box center [366, 434] width 27 height 11
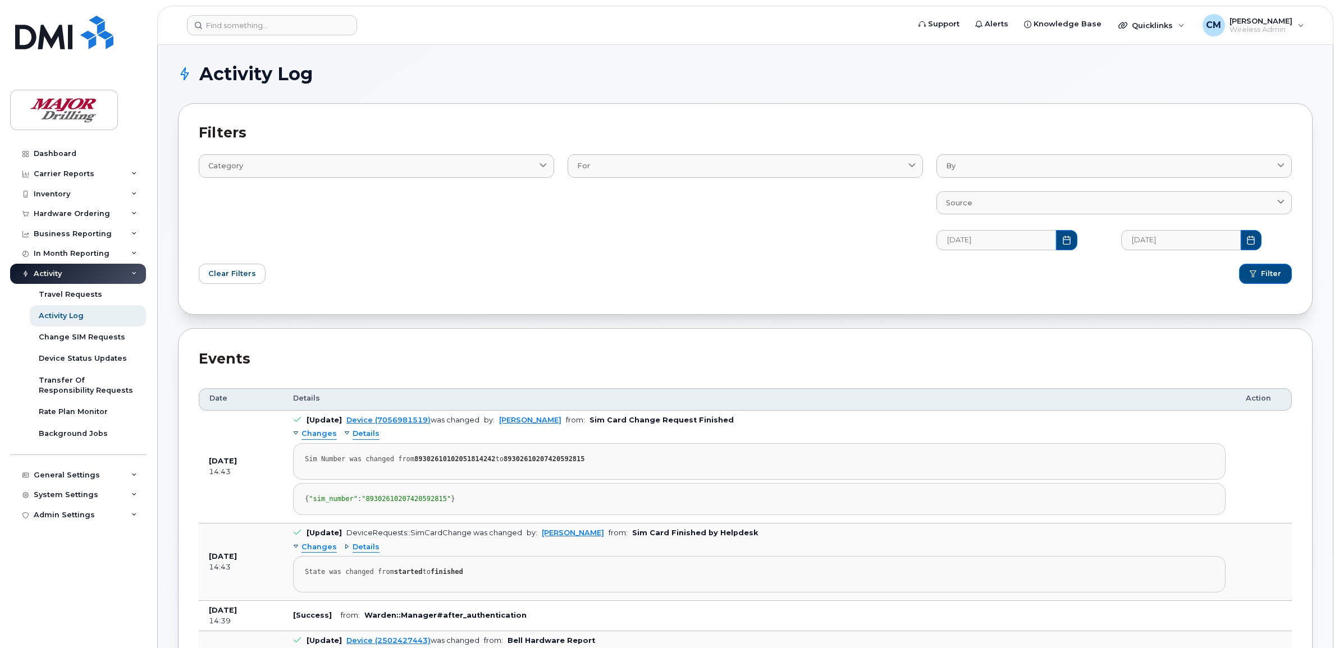
click at [360, 433] on span "Details" at bounding box center [366, 434] width 27 height 11
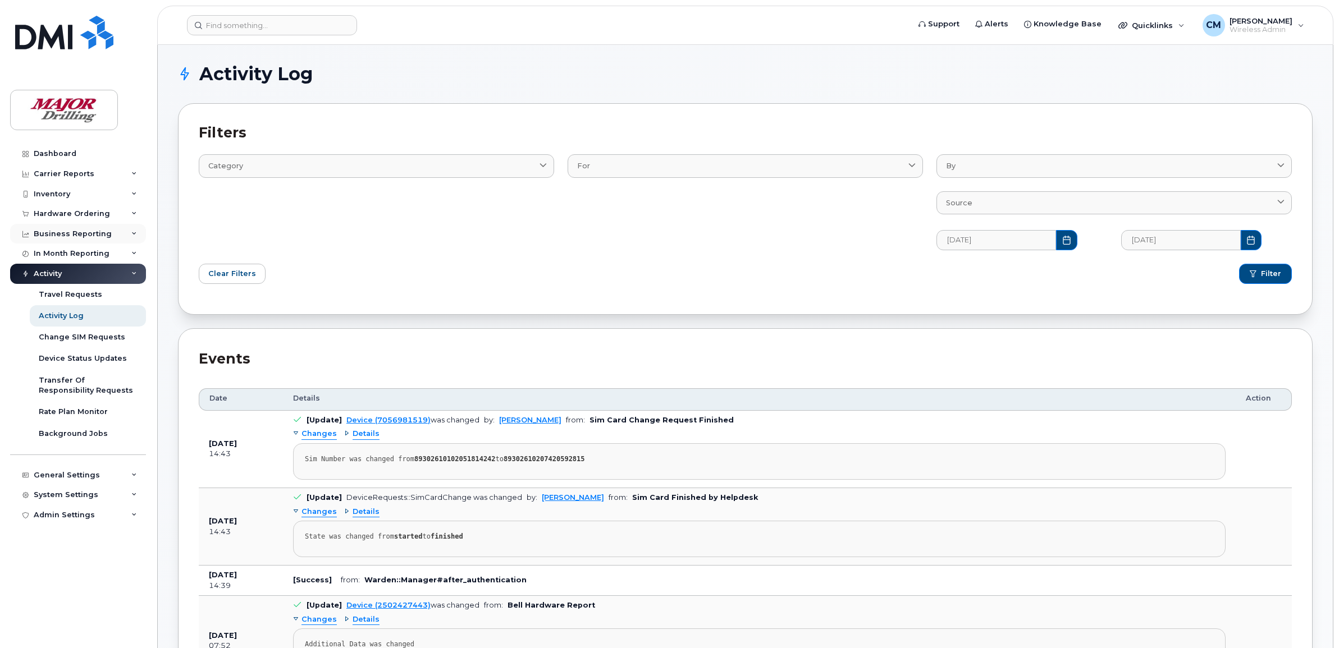
click at [68, 234] on div "Business Reporting" at bounding box center [73, 234] width 78 height 9
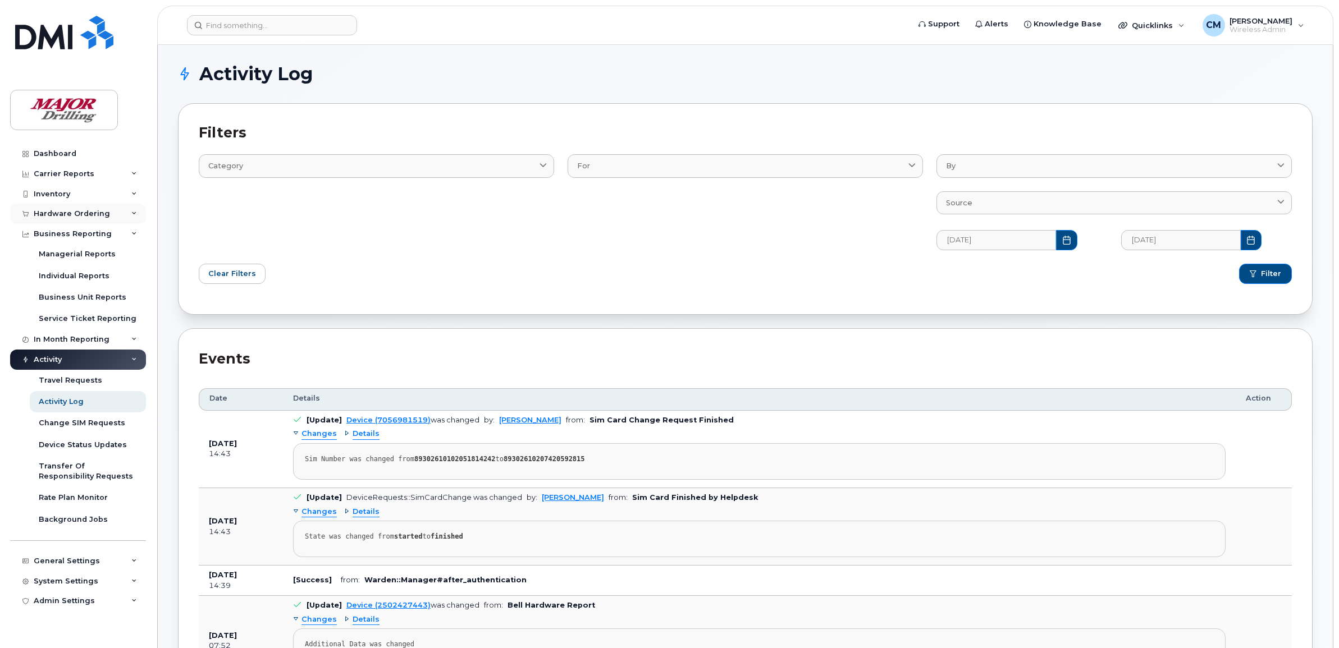
click at [70, 212] on div "Hardware Ordering" at bounding box center [72, 213] width 76 height 9
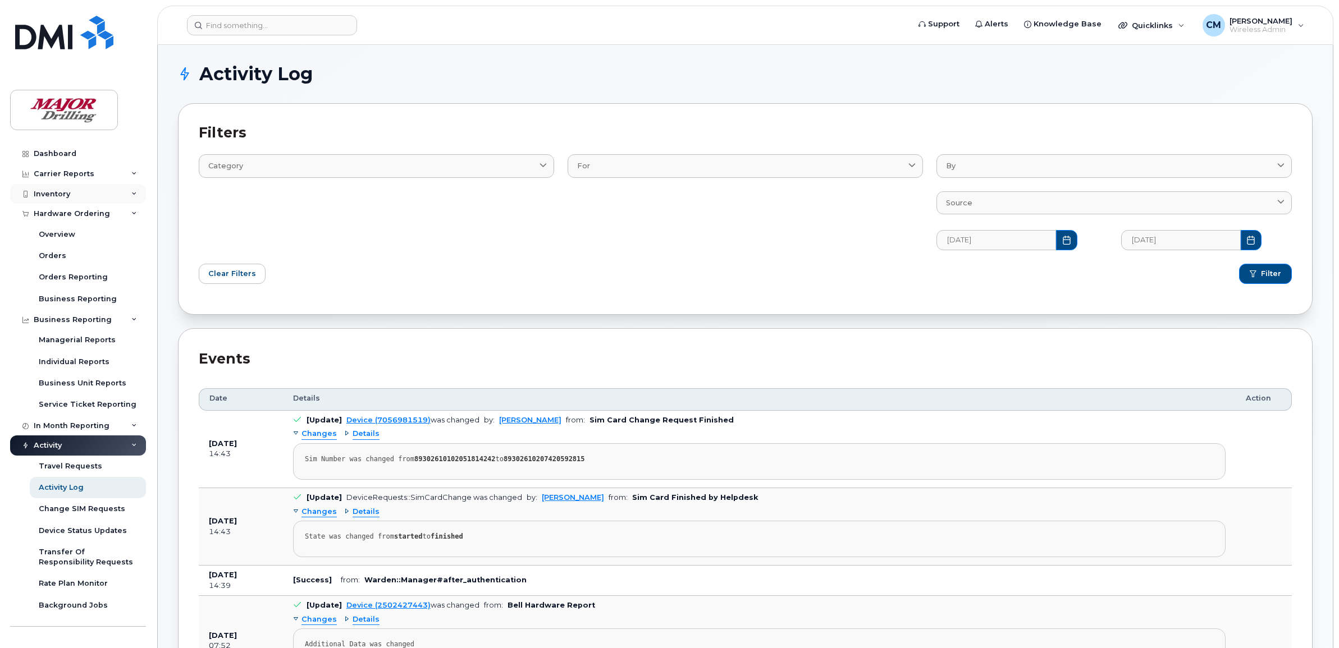
click at [59, 195] on div "Inventory" at bounding box center [52, 194] width 36 height 9
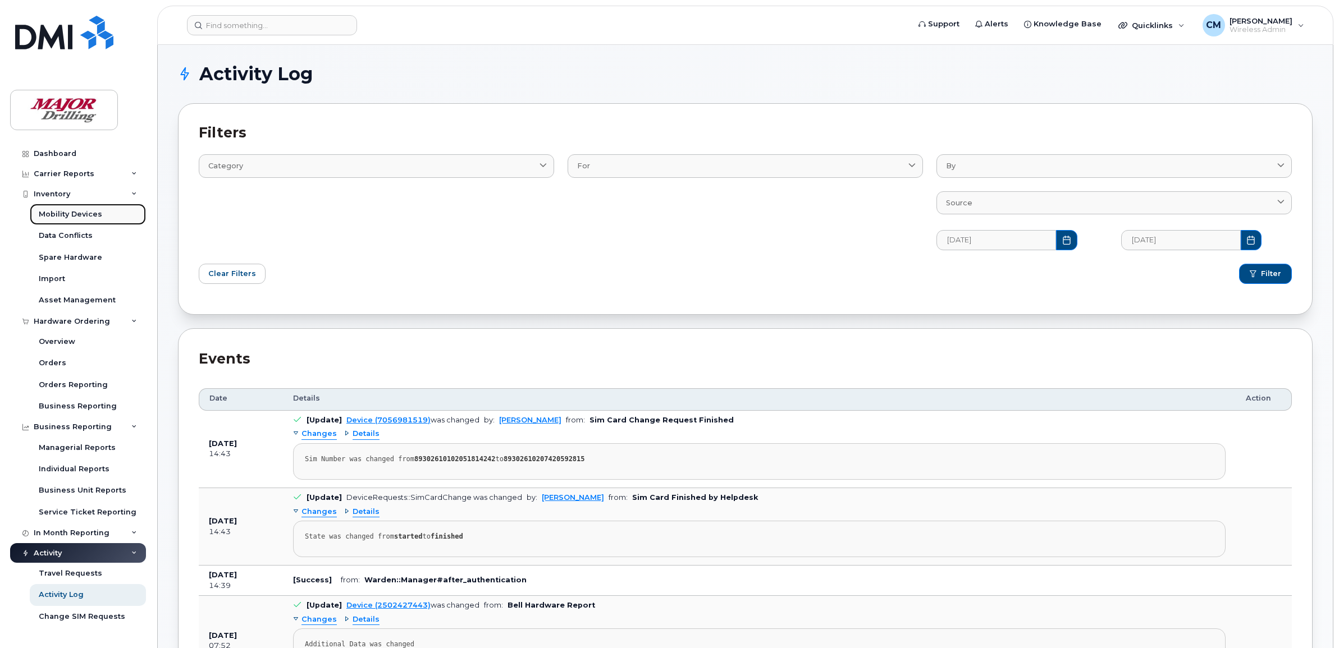
click at [80, 212] on div "Mobility Devices" at bounding box center [70, 214] width 63 height 10
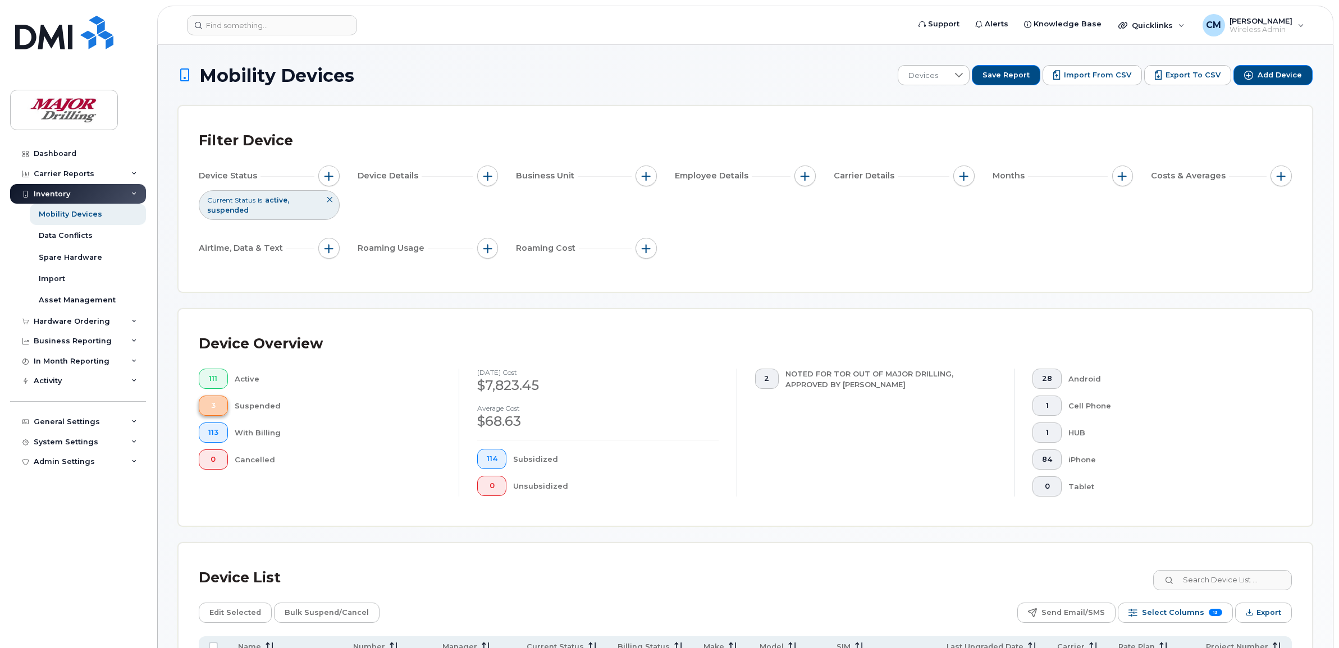
click at [217, 410] on span "3" at bounding box center [213, 405] width 10 height 9
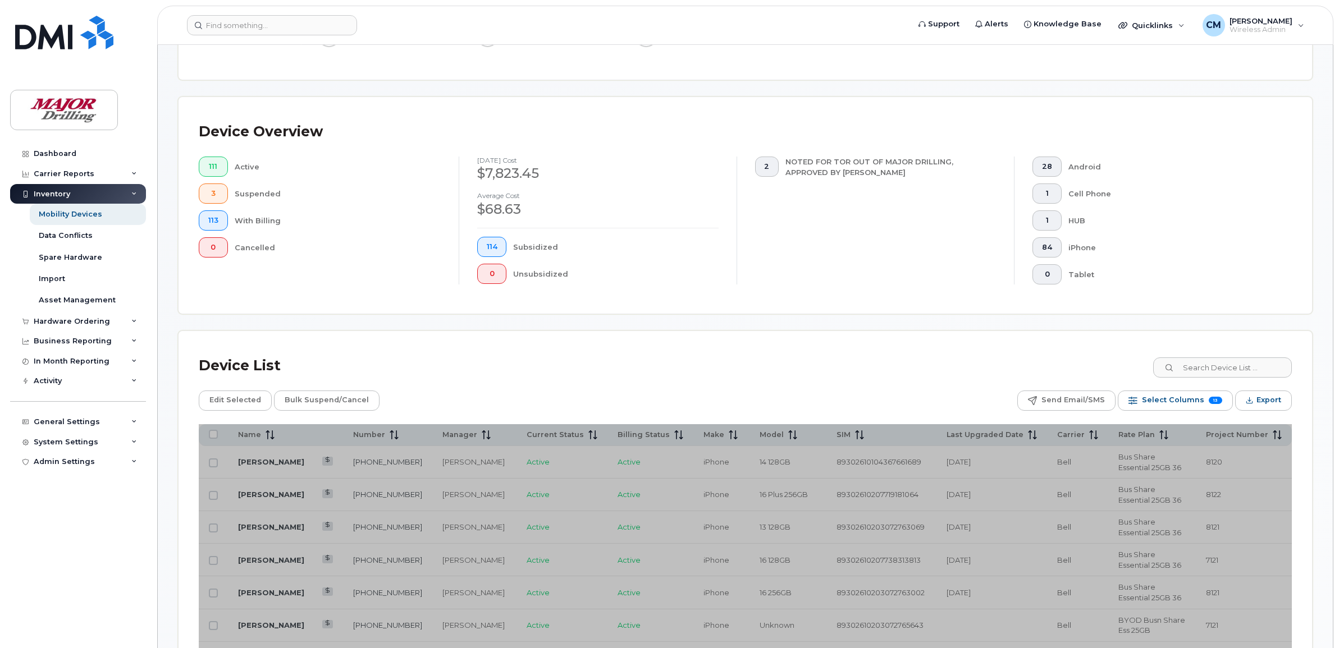
scroll to position [211, 0]
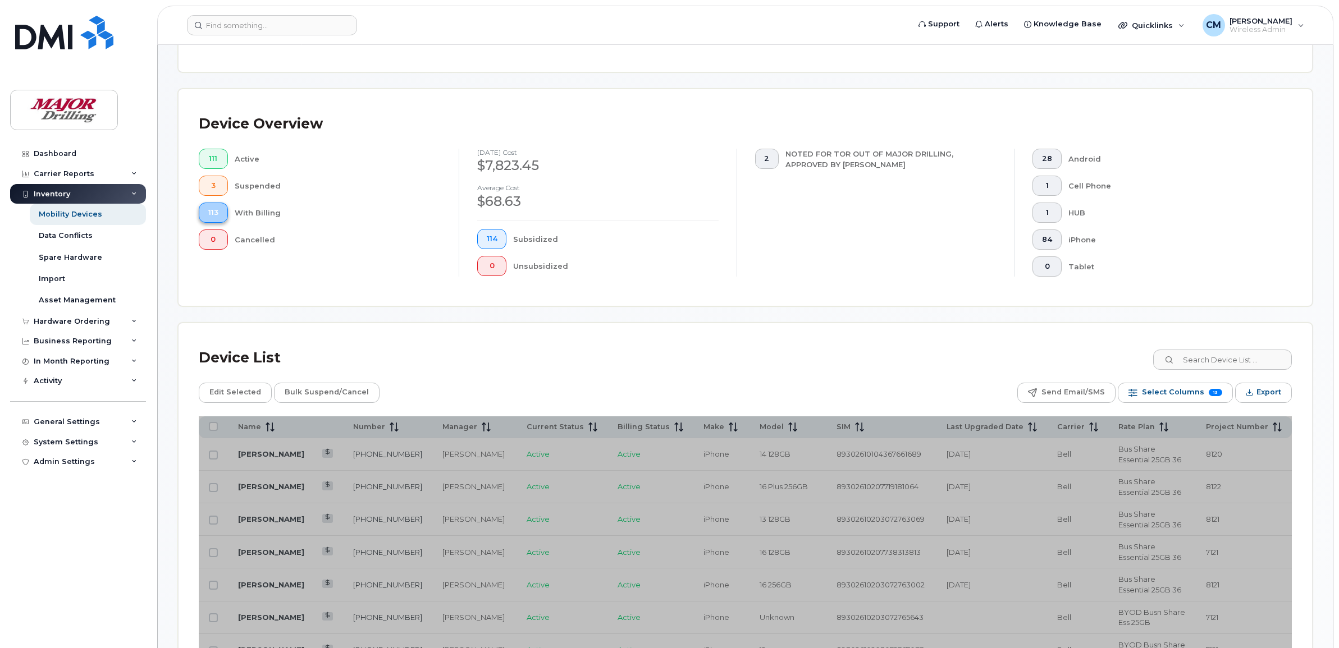
scroll to position [172, 0]
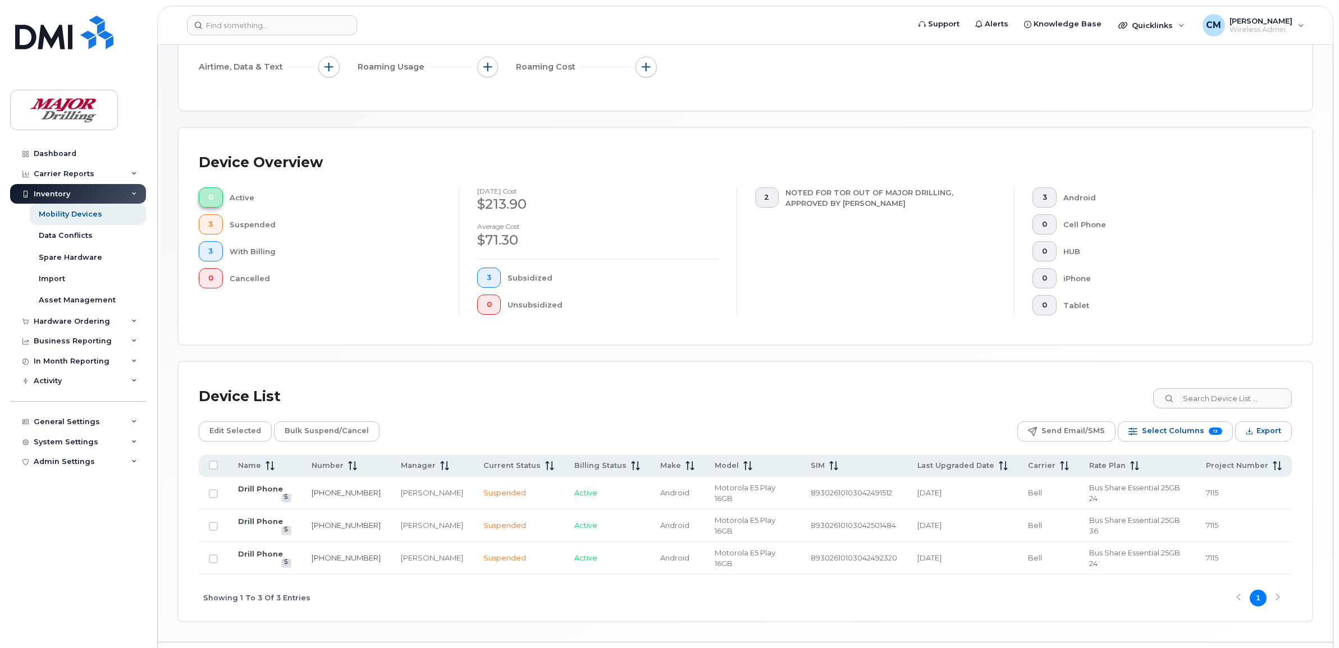
click at [211, 198] on span "0" at bounding box center [210, 197] width 5 height 9
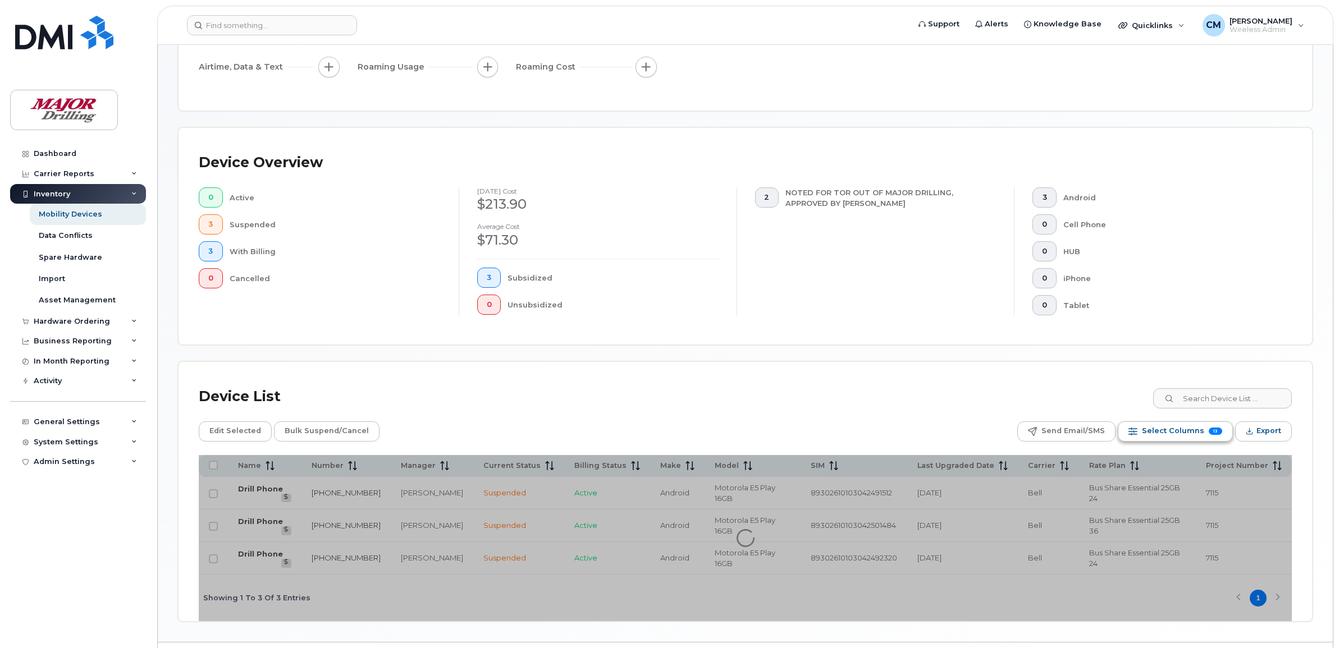
click at [1182, 434] on span "Select Columns" at bounding box center [1173, 431] width 62 height 17
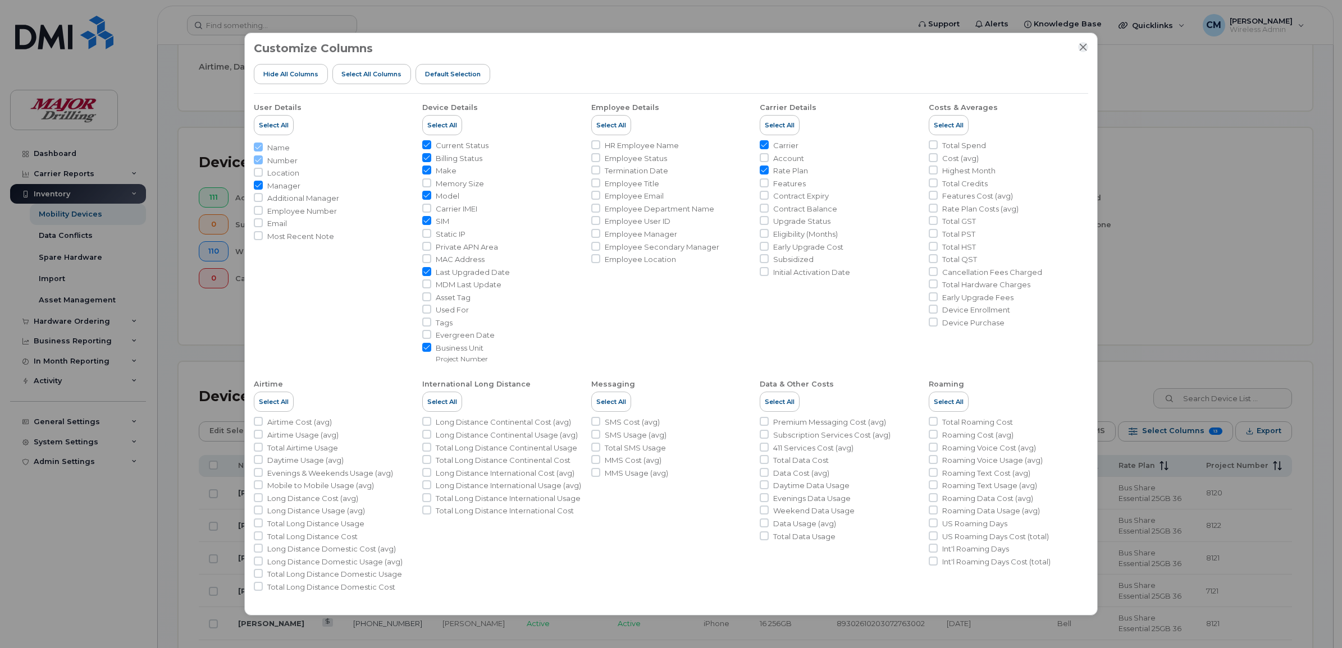
click at [1085, 51] on icon "Close" at bounding box center [1082, 47] width 9 height 9
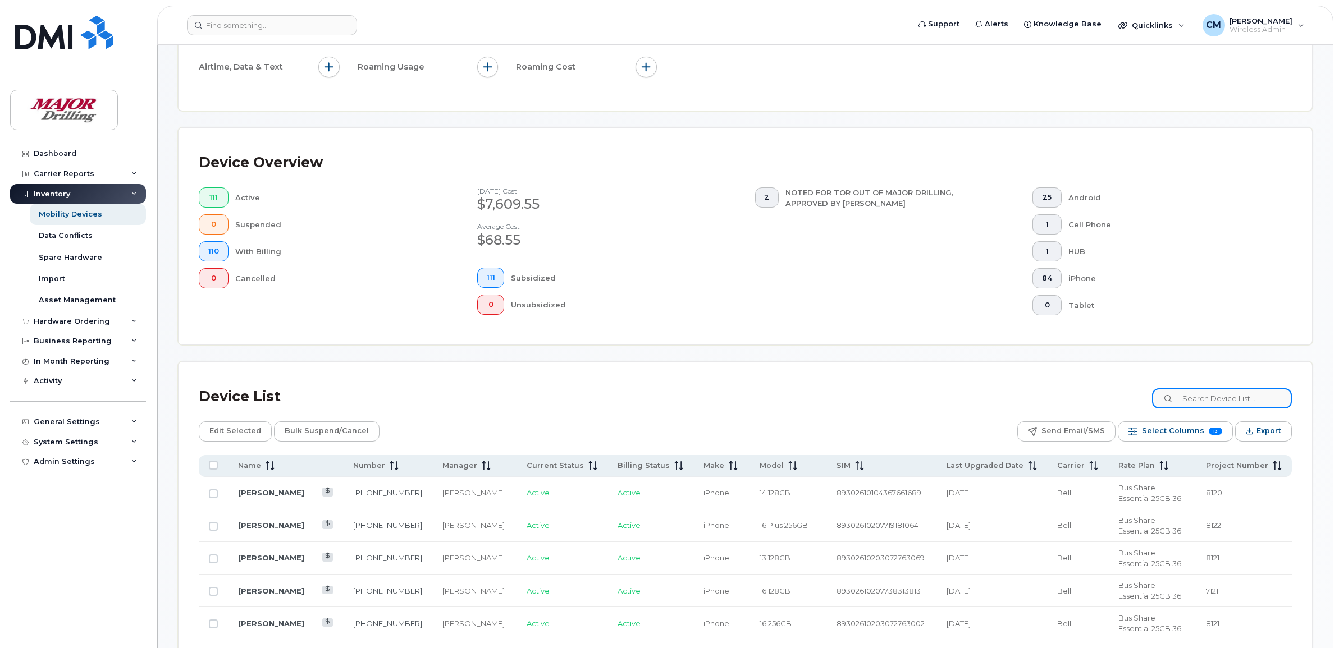
click at [1222, 406] on input at bounding box center [1222, 399] width 140 height 20
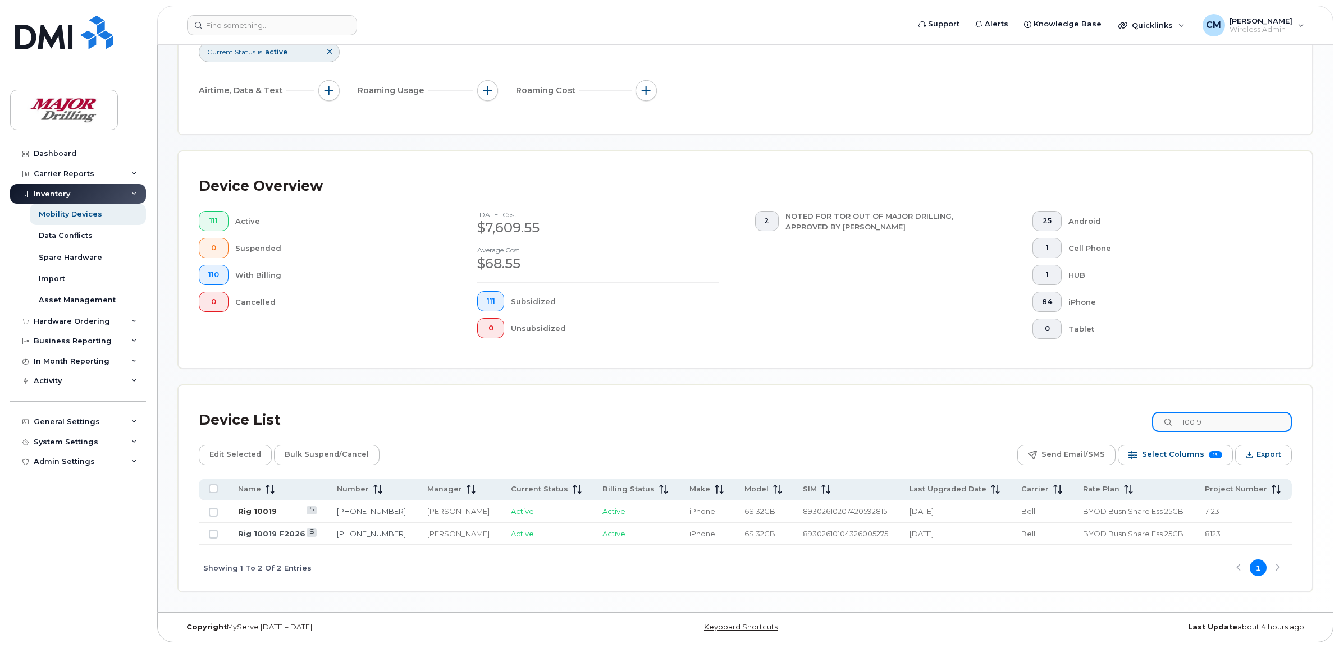
type input "10019"
click at [257, 508] on link "Rig 10019" at bounding box center [257, 511] width 39 height 9
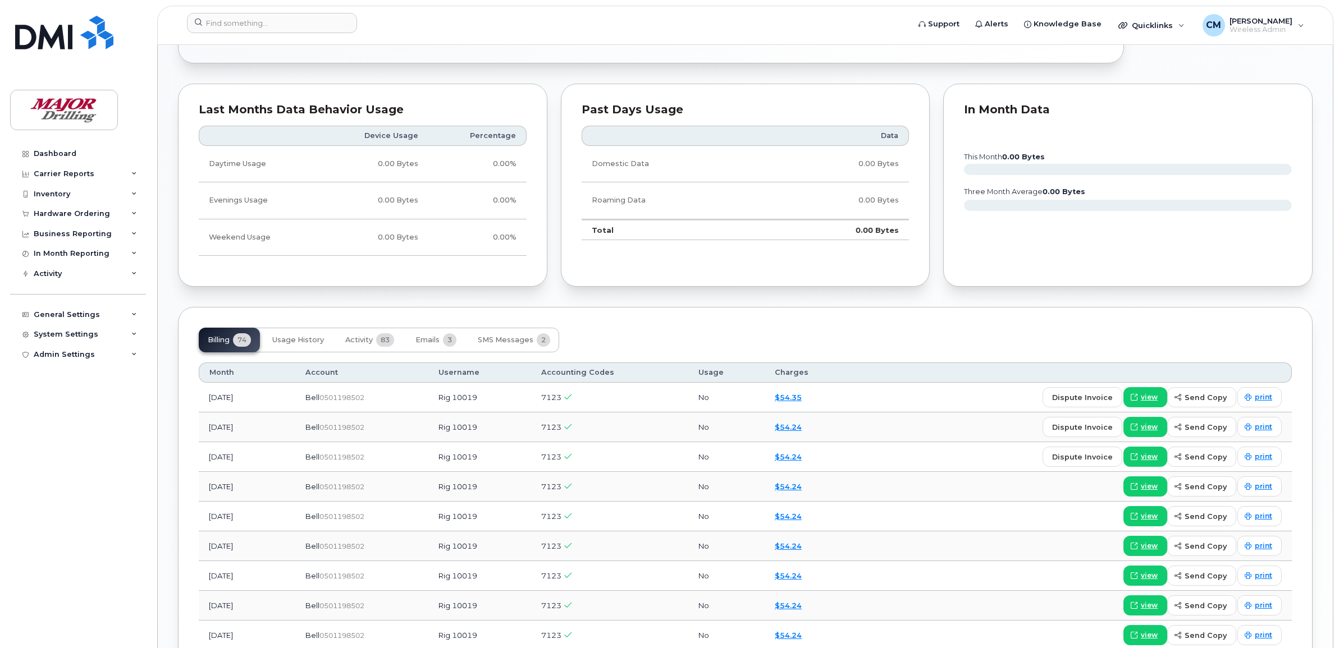
scroll to position [772, 0]
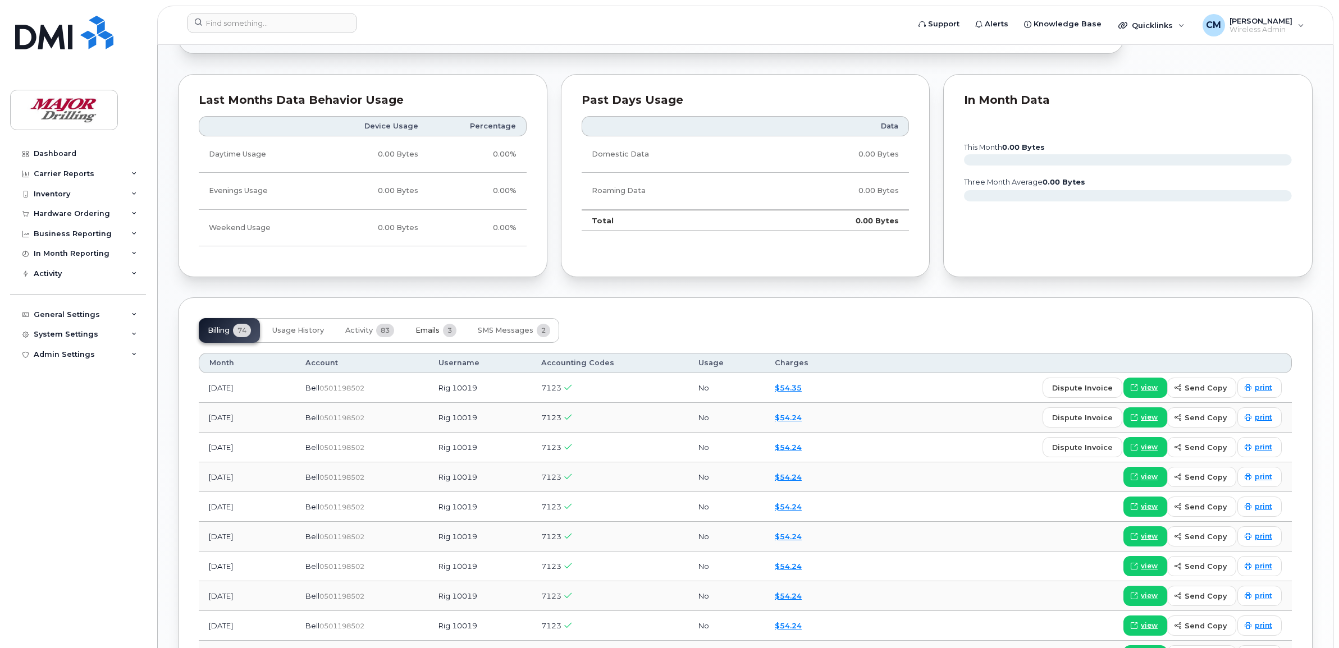
click at [428, 331] on span "Emails" at bounding box center [427, 330] width 24 height 9
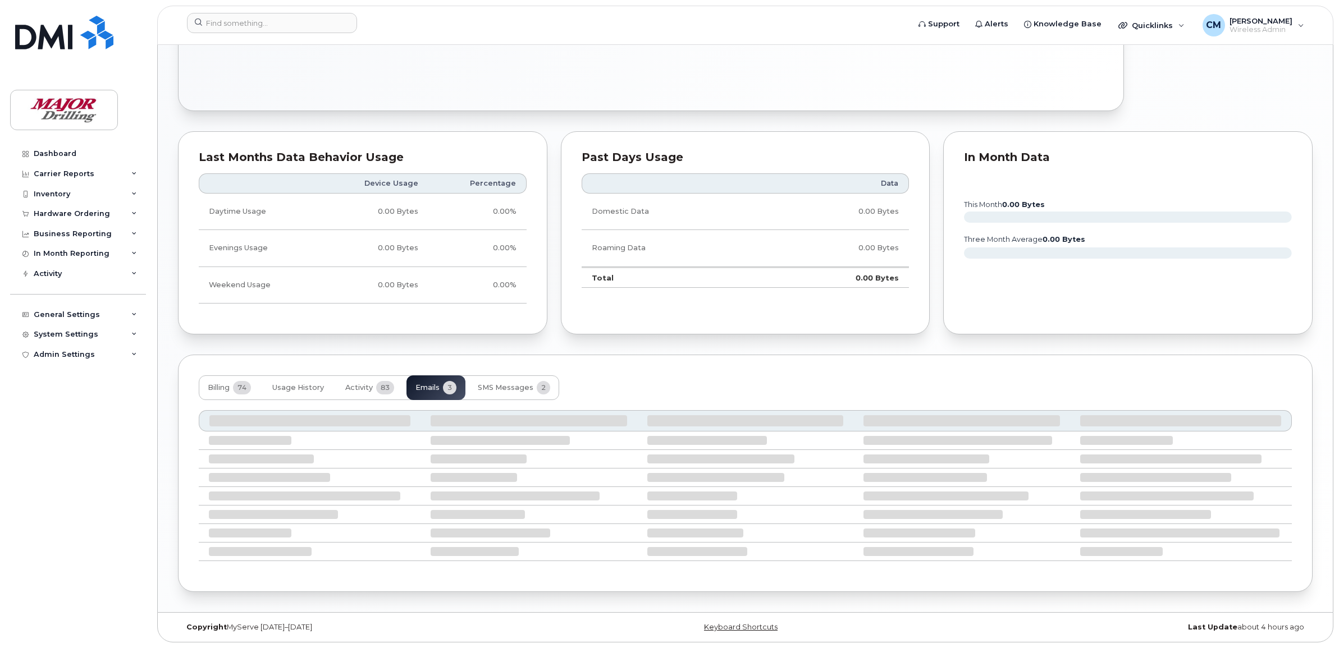
scroll to position [647, 0]
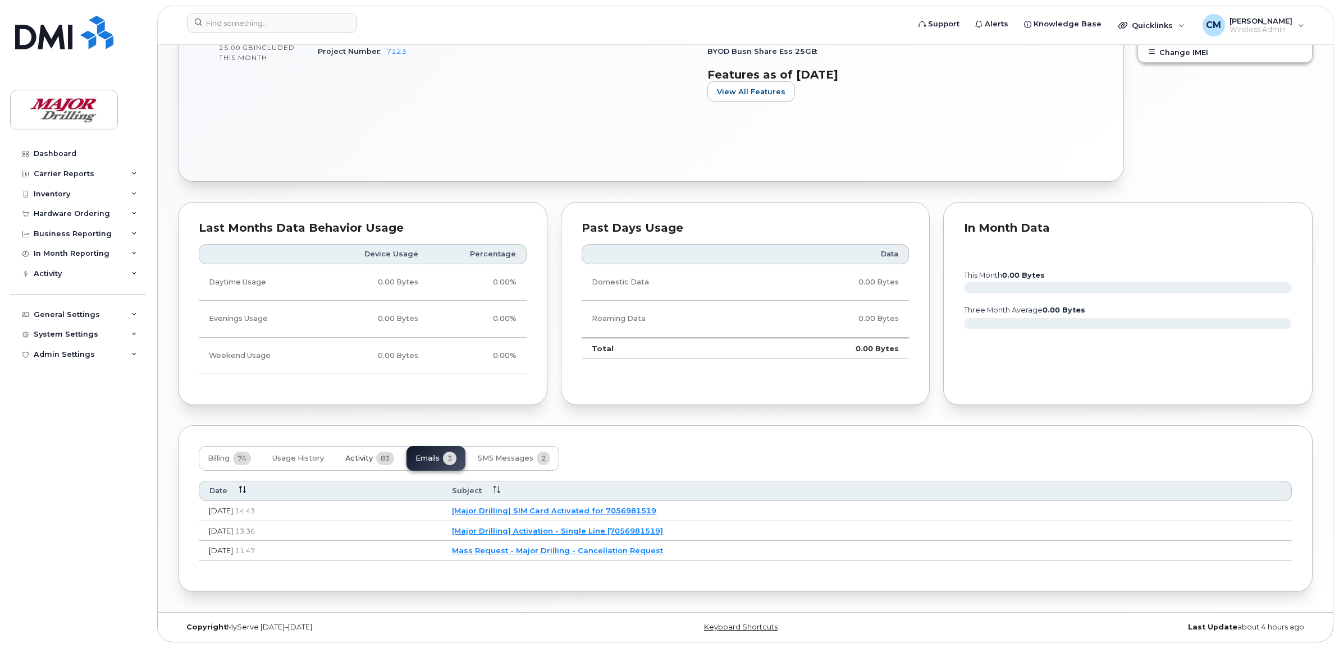
click at [366, 458] on span "Activity" at bounding box center [359, 458] width 28 height 9
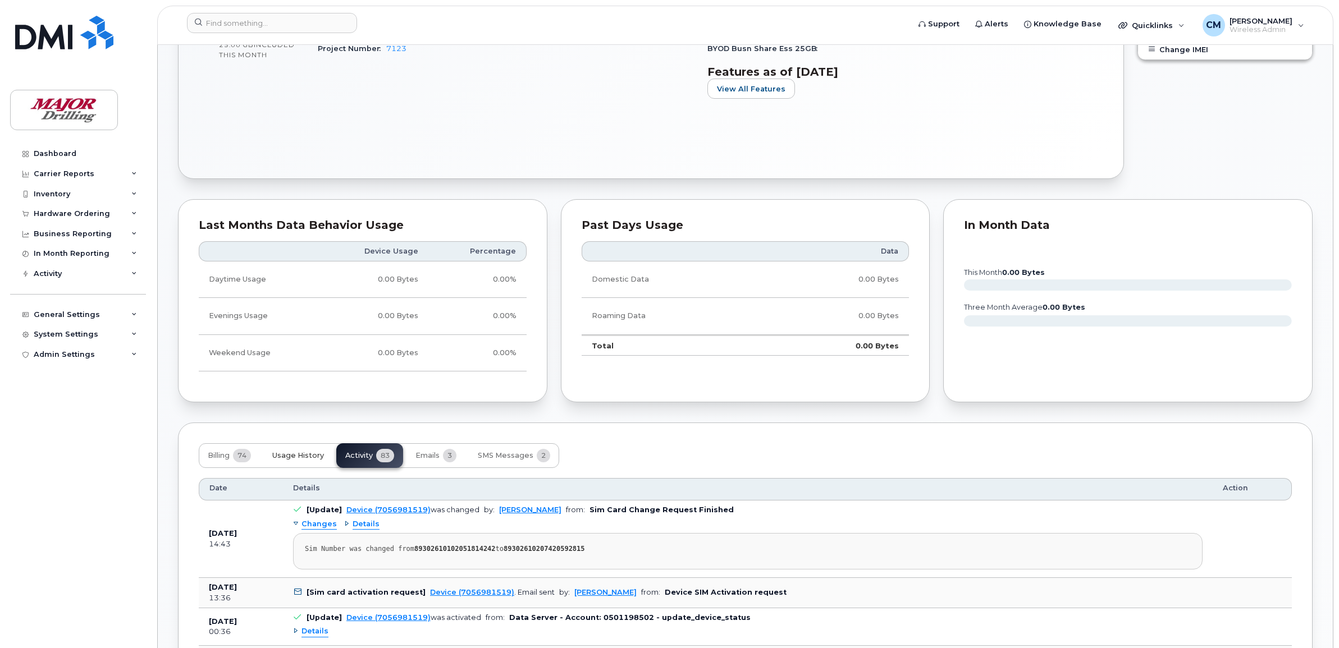
click at [290, 455] on span "Usage History" at bounding box center [298, 455] width 52 height 9
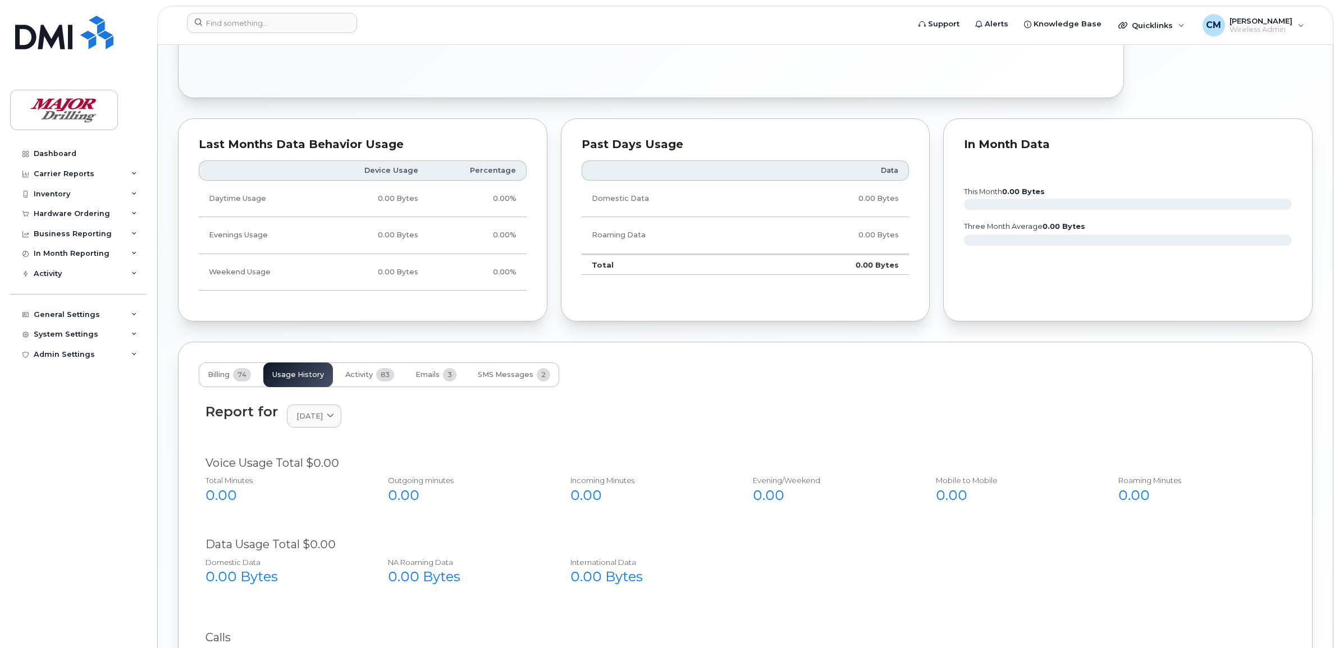
scroll to position [787, 0]
